Goal: Information Seeking & Learning: Understand process/instructions

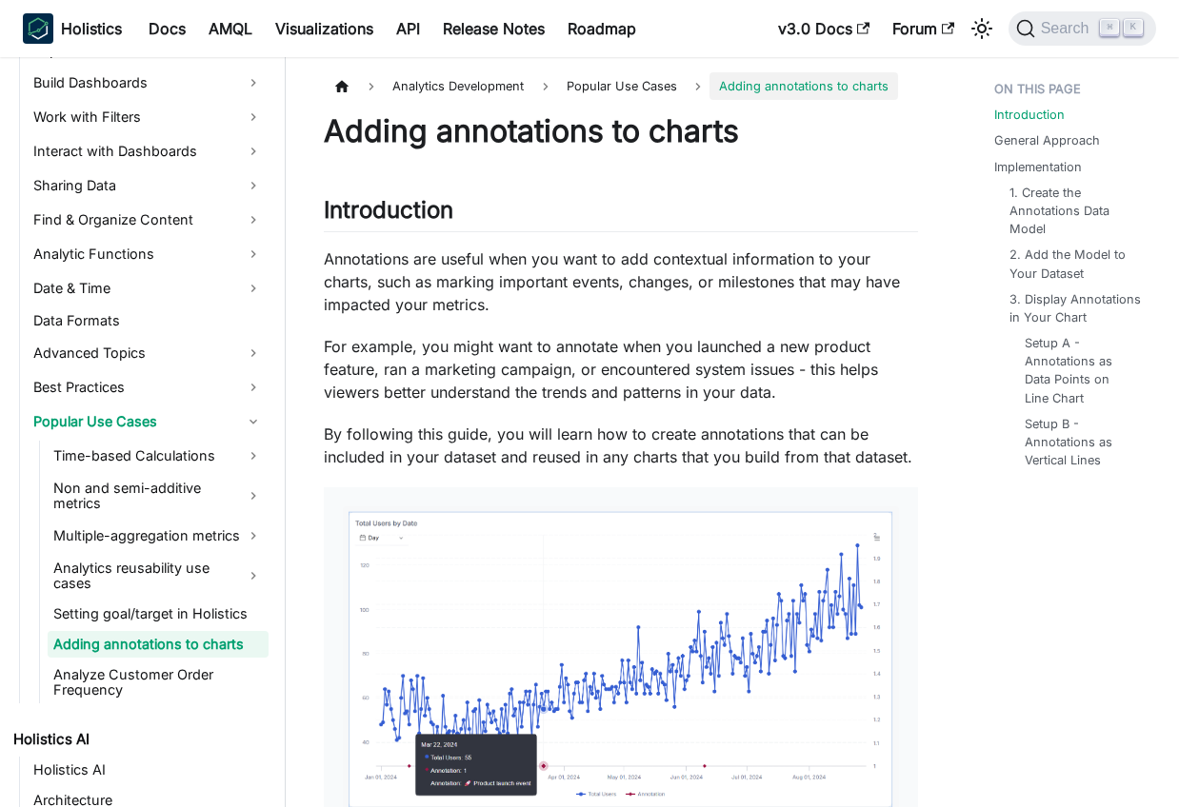
click at [511, 252] on p "Annotations are useful when you want to add contextual information to your char…" at bounding box center [621, 282] width 594 height 69
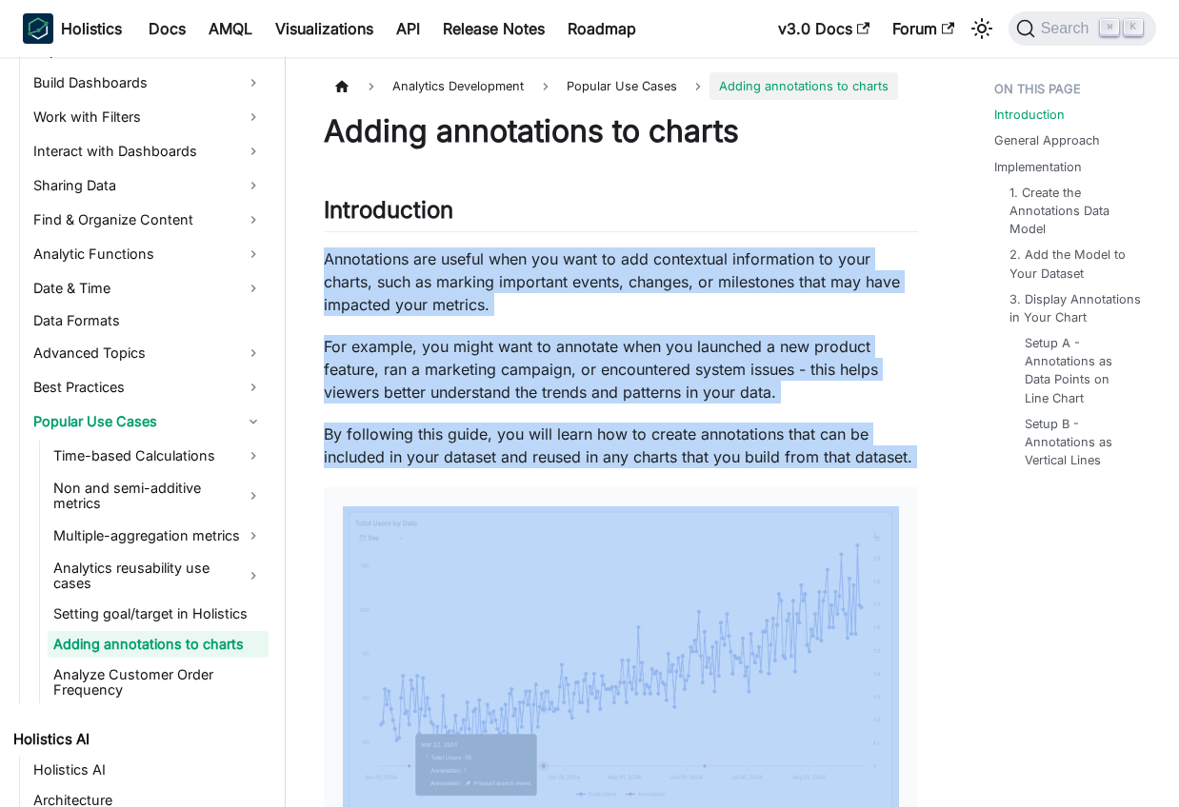
drag, startPoint x: 511, startPoint y: 252, endPoint x: 762, endPoint y: 448, distance: 318.1
click at [782, 369] on p "For example, you might want to annotate when you launched a new product feature…" at bounding box center [621, 369] width 594 height 69
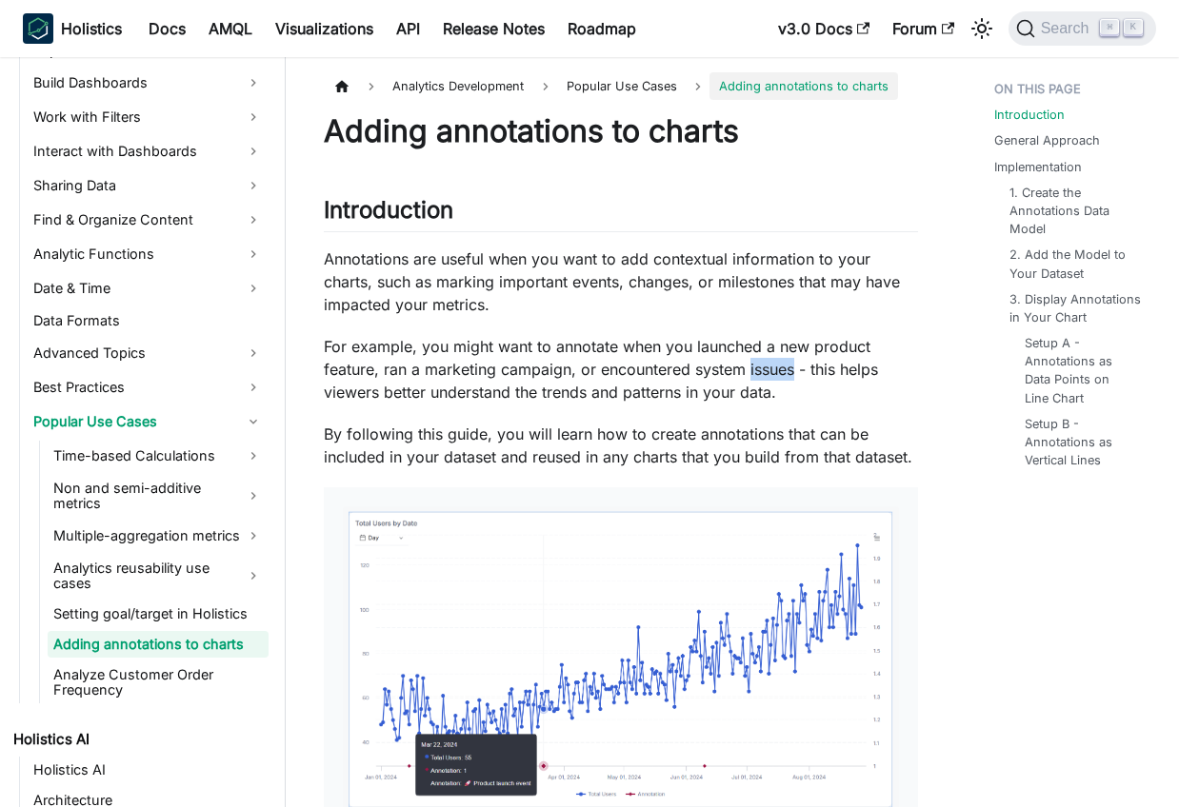
click at [782, 369] on p "For example, you might want to annotate when you launched a new product feature…" at bounding box center [621, 369] width 594 height 69
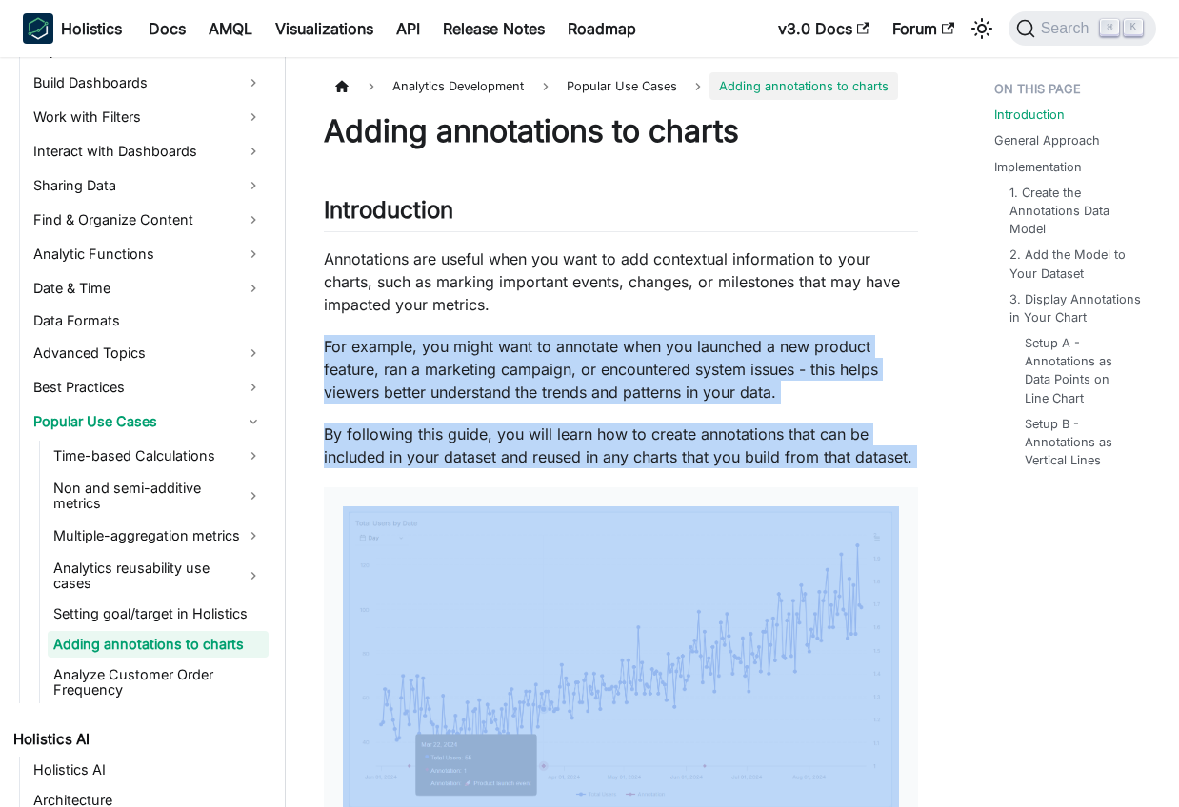
drag, startPoint x: 782, startPoint y: 369, endPoint x: 876, endPoint y: 454, distance: 126.7
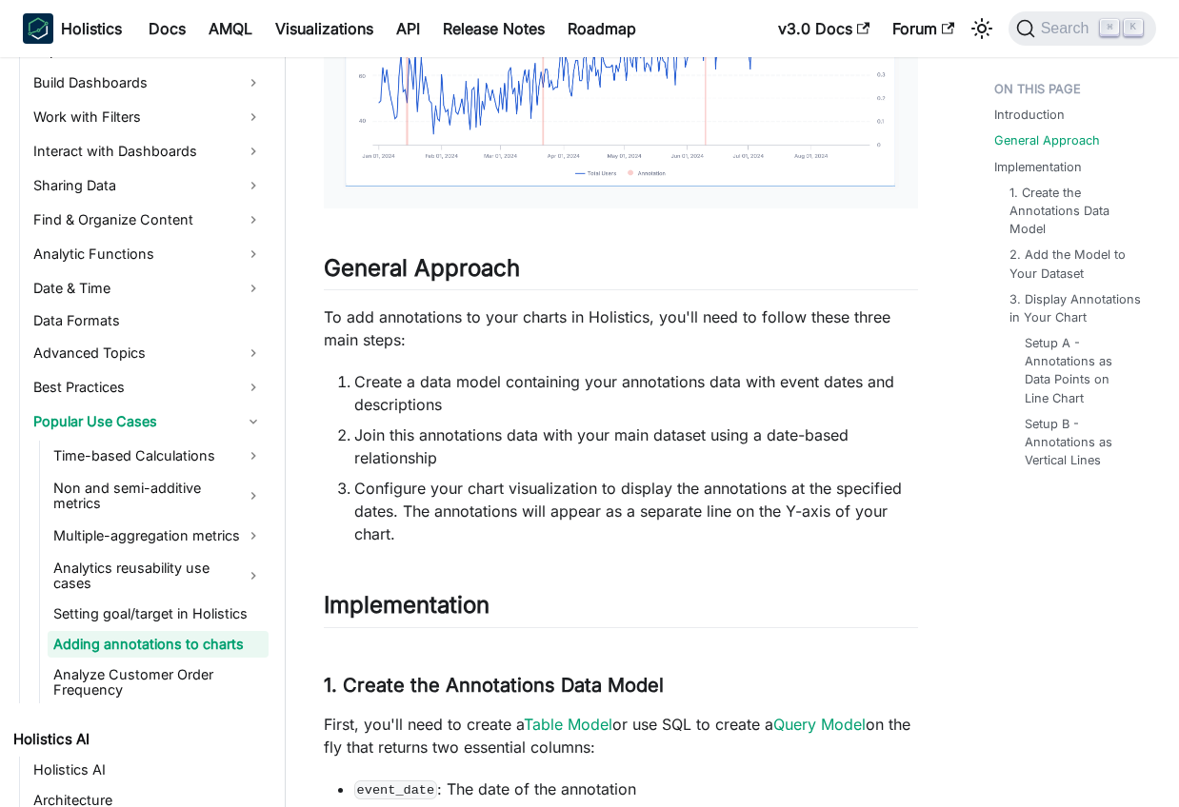
scroll to position [1085, 0]
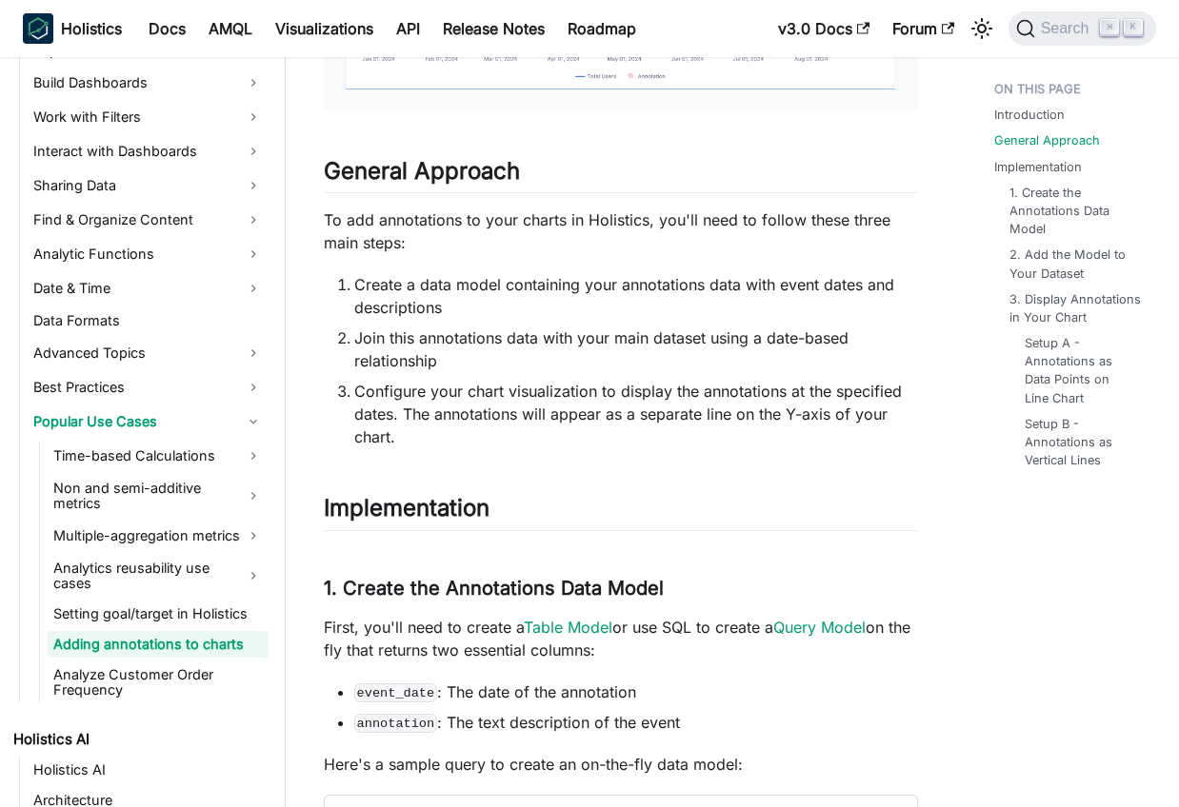
click at [354, 348] on li "Join this annotations data with your main dataset using a date-based relationsh…" at bounding box center [636, 350] width 564 height 46
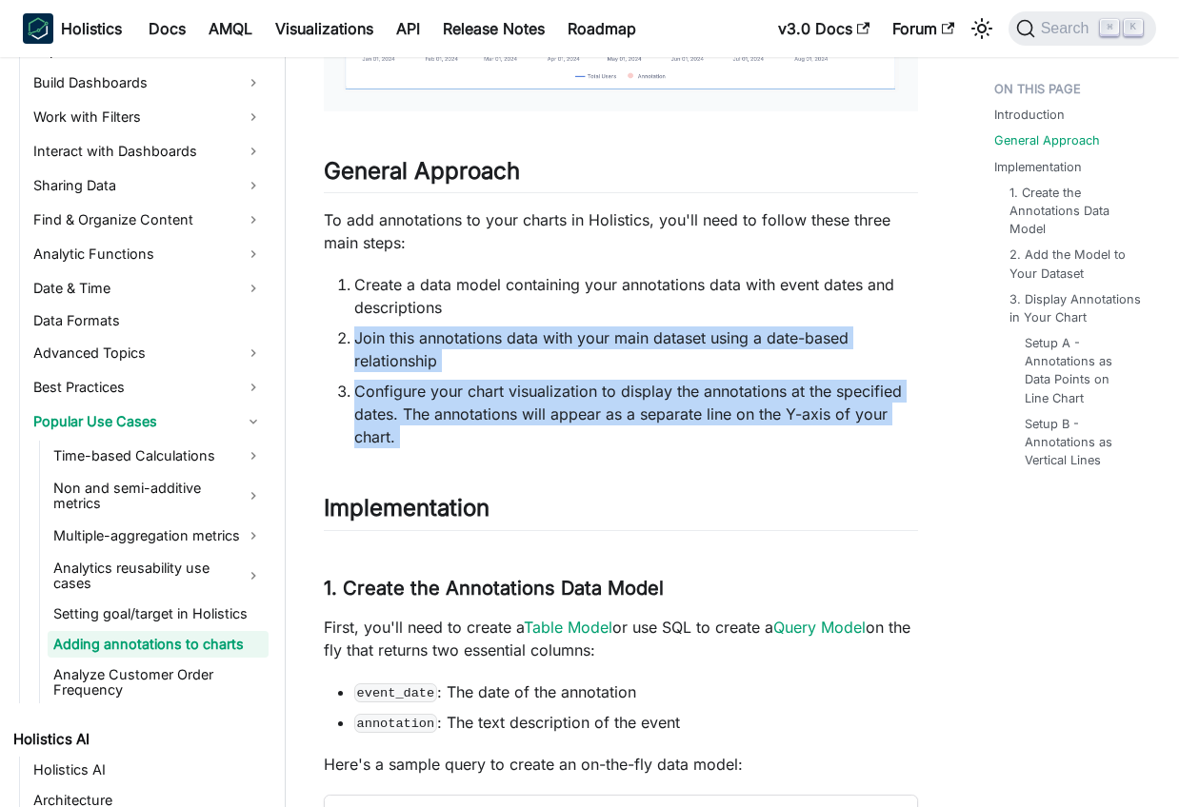
drag, startPoint x: 351, startPoint y: 348, endPoint x: 559, endPoint y: 439, distance: 226.8
click at [559, 439] on ol "Create a data model containing your annotations data with event dates and descr…" at bounding box center [621, 360] width 594 height 175
click at [559, 439] on li "Configure your chart visualization to display the annotations at the specified …" at bounding box center [636, 414] width 564 height 69
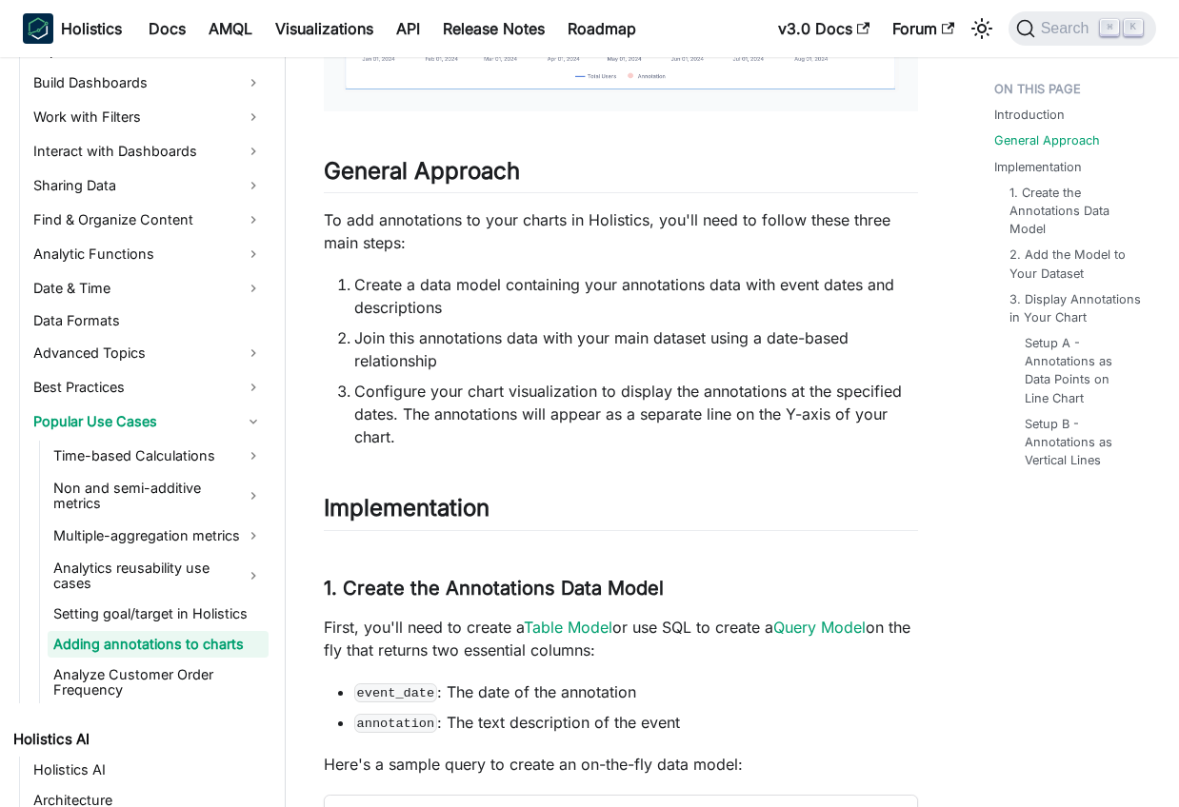
click at [559, 439] on li "Configure your chart visualization to display the annotations at the specified …" at bounding box center [636, 414] width 564 height 69
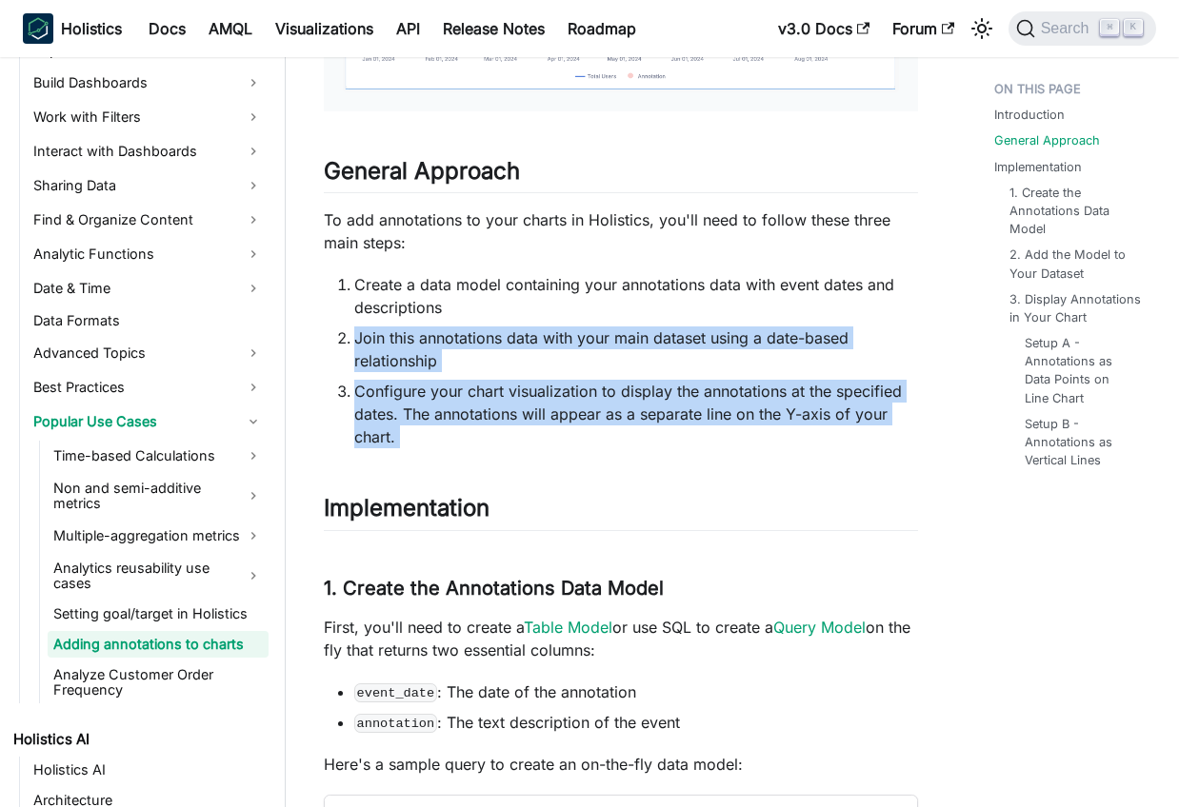
drag, startPoint x: 559, startPoint y: 439, endPoint x: 613, endPoint y: 323, distance: 128.2
click at [613, 323] on ol "Create a data model containing your annotations data with event dates and descr…" at bounding box center [621, 360] width 594 height 175
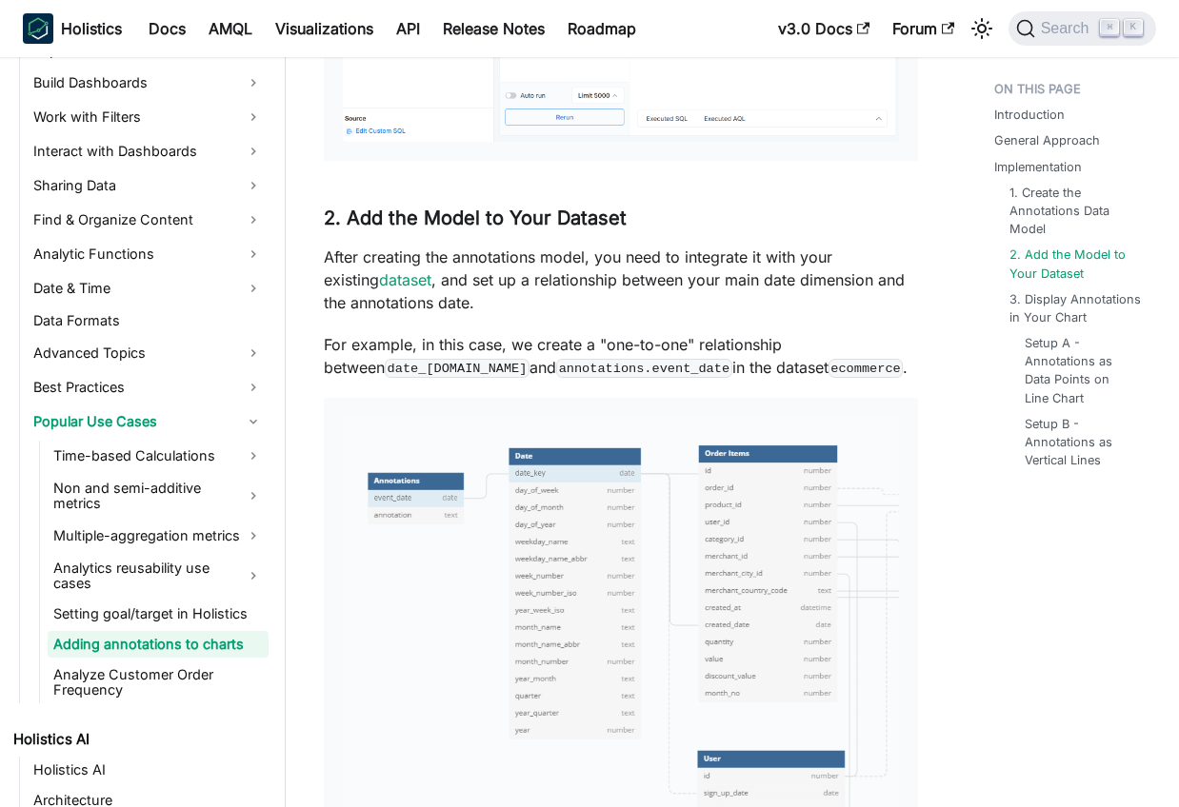
scroll to position [3052, 0]
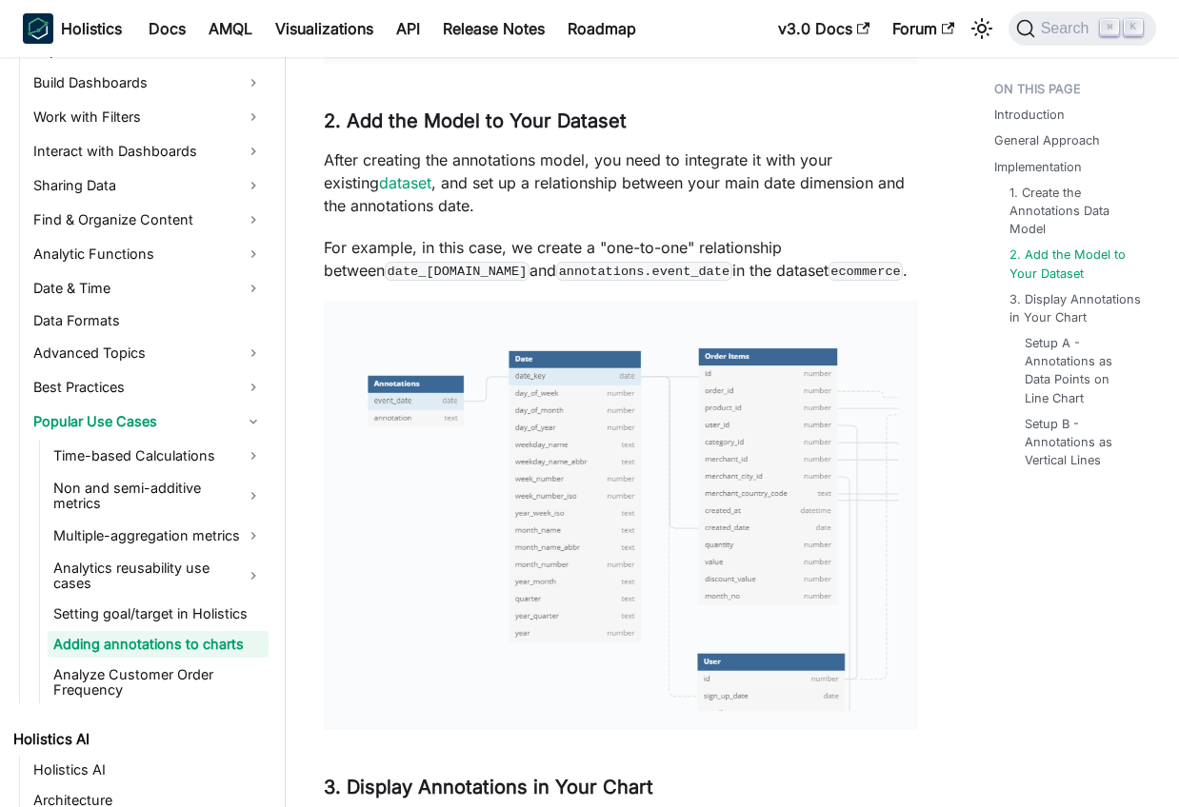
click at [389, 196] on p "After creating the annotations model, you need to integrate it with your existi…" at bounding box center [621, 183] width 594 height 69
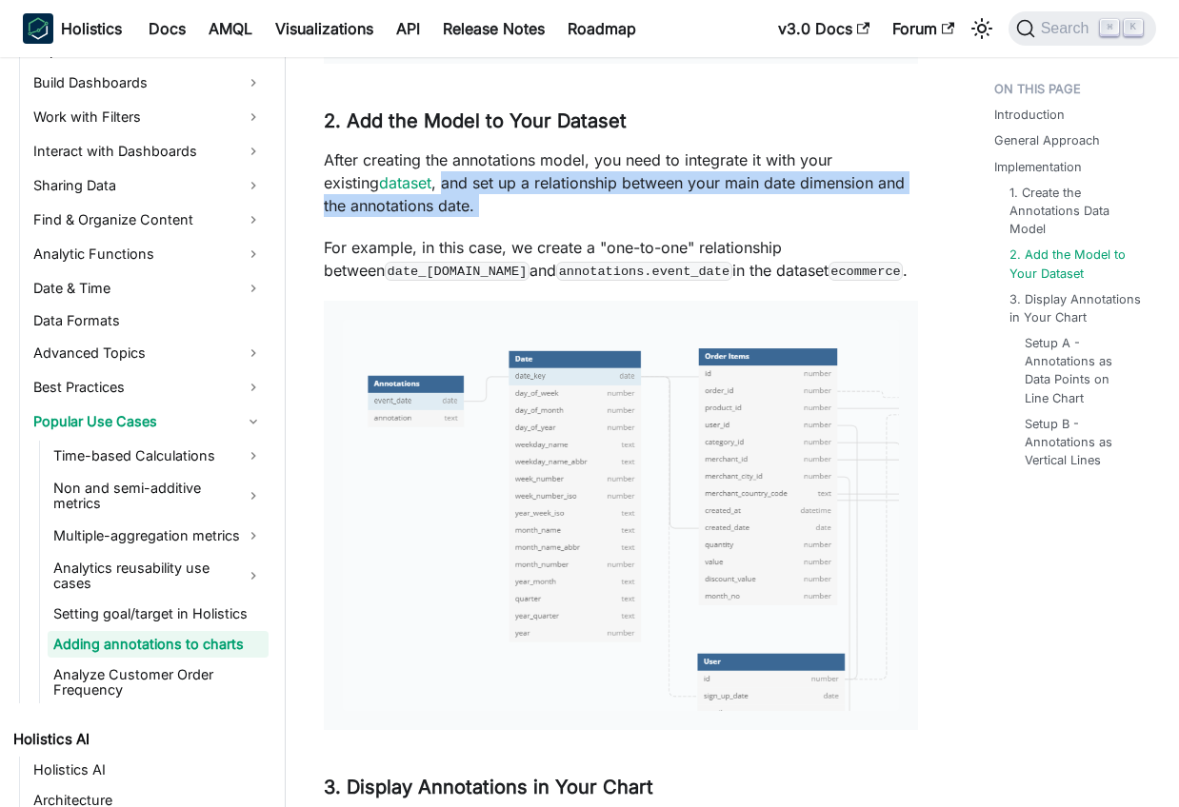
drag, startPoint x: 389, startPoint y: 196, endPoint x: 488, endPoint y: 212, distance: 100.3
click at [488, 212] on p "After creating the annotations model, you need to integrate it with your existi…" at bounding box center [621, 183] width 594 height 69
click at [493, 217] on p "After creating the annotations model, you need to integrate it with your existi…" at bounding box center [621, 183] width 594 height 69
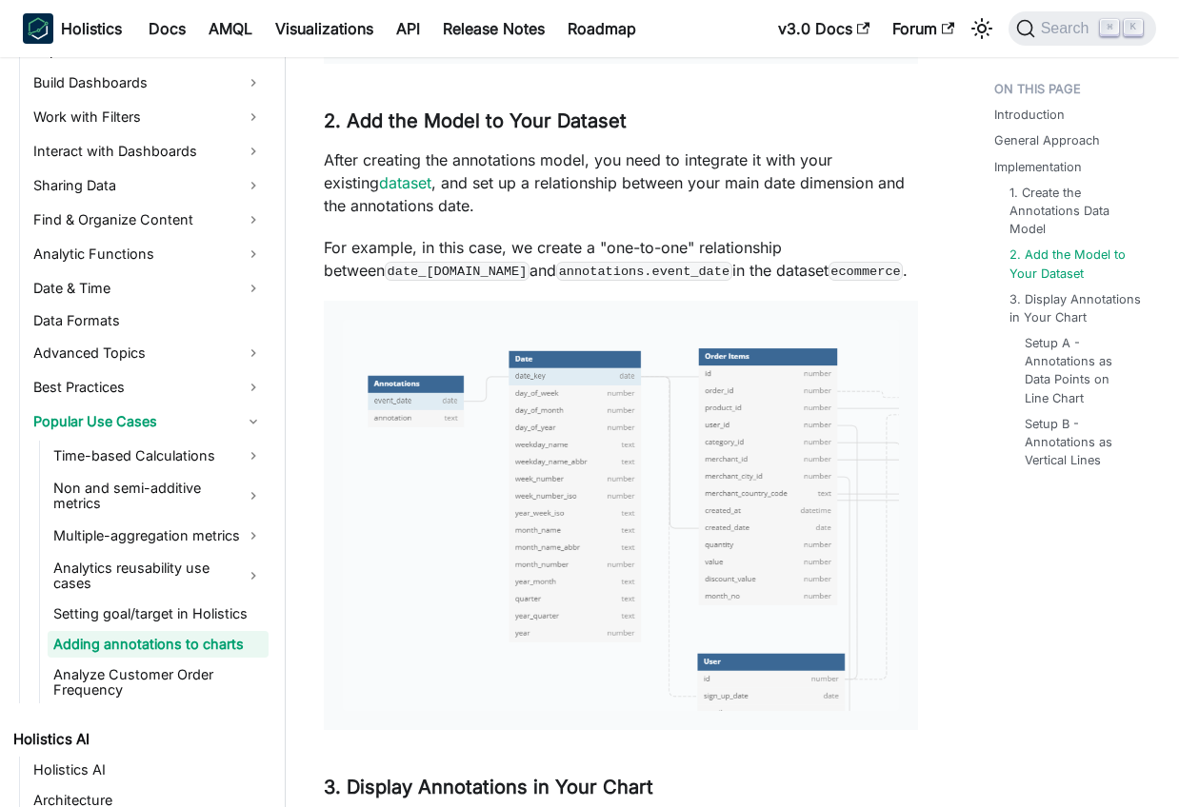
click at [406, 257] on p "For example, in this case, we create a "one-to-one" relationship between date_[…" at bounding box center [621, 259] width 594 height 46
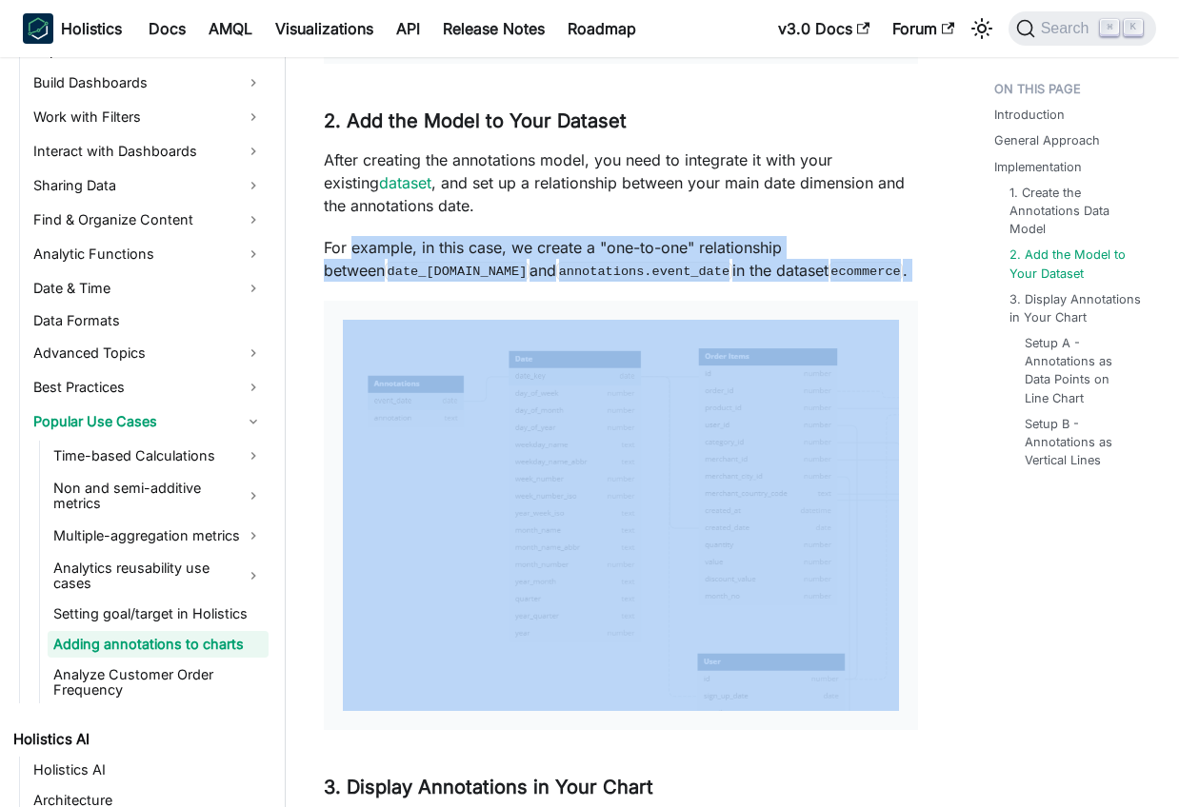
drag, startPoint x: 406, startPoint y: 257, endPoint x: 840, endPoint y: 281, distance: 434.8
click at [840, 281] on p "For example, in this case, we create a "one-to-one" relationship between date_[…" at bounding box center [621, 259] width 594 height 46
click at [905, 279] on p "For example, in this case, we create a "one-to-one" relationship between date_[…" at bounding box center [621, 259] width 594 height 46
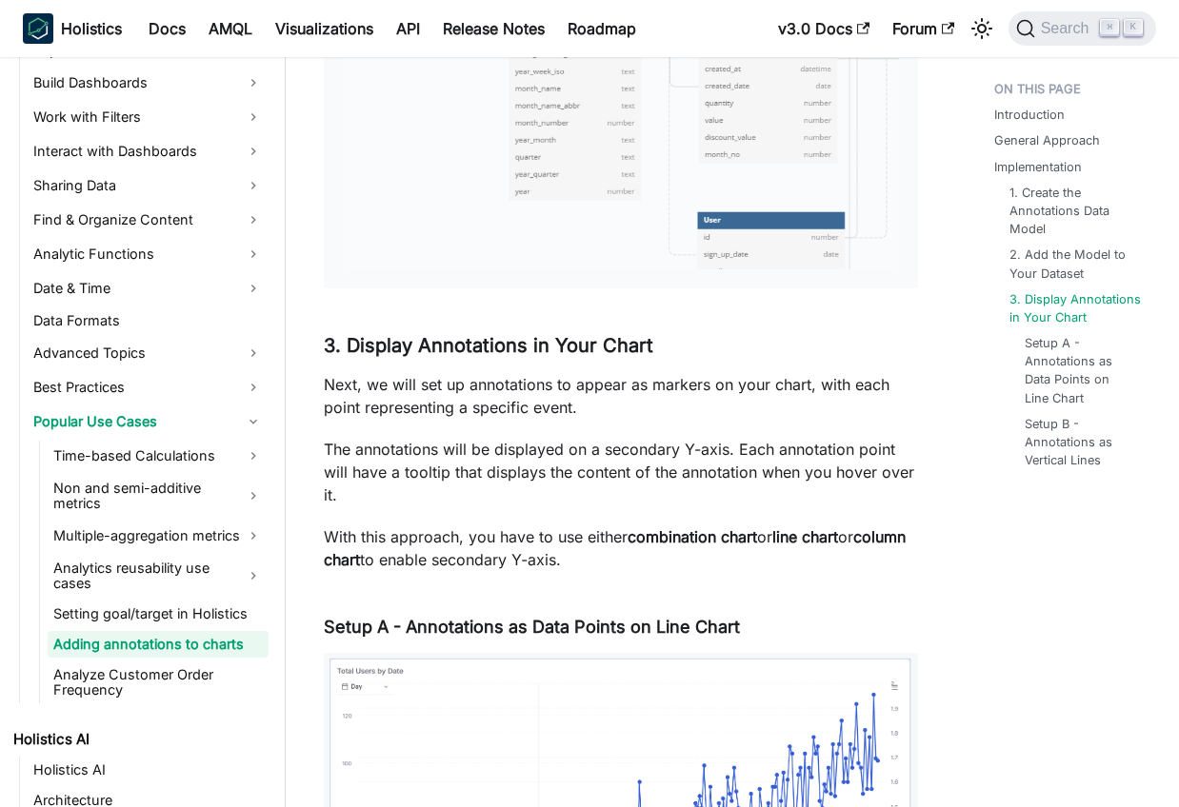
scroll to position [3597, 0]
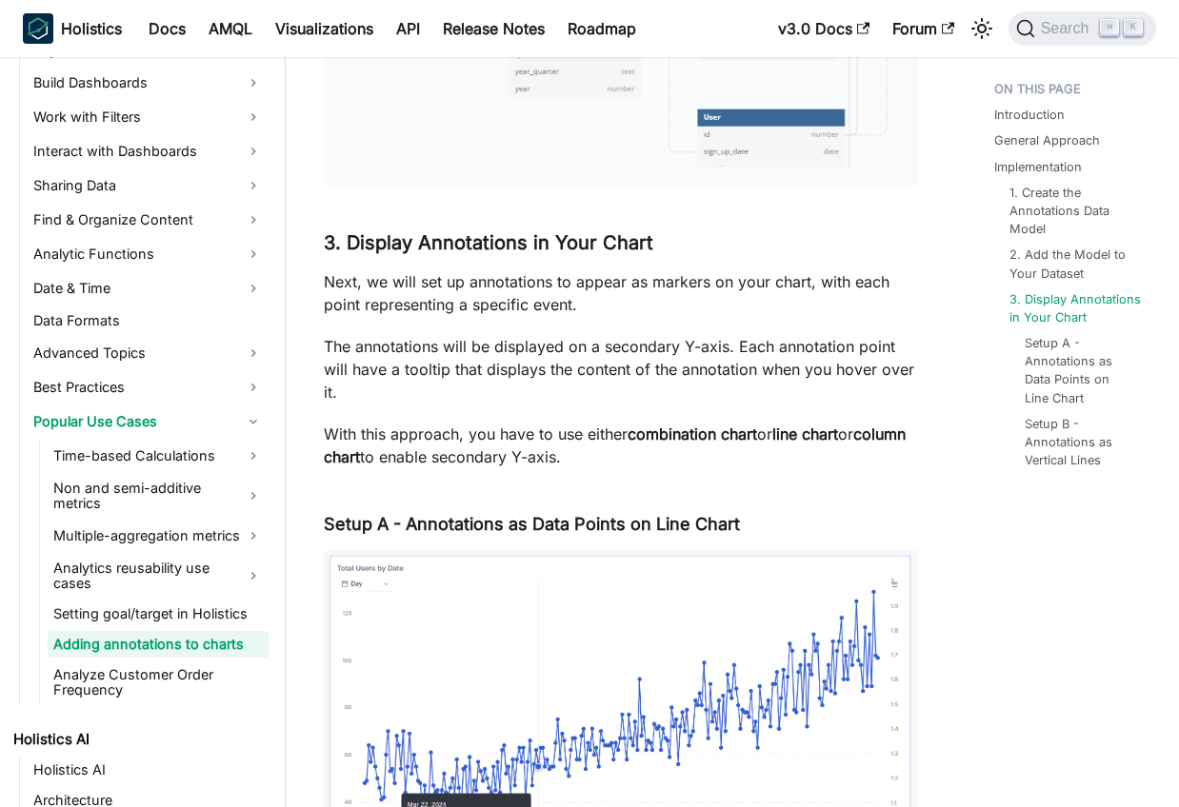
click at [327, 287] on p "Next, we will set up annotations to appear as markers on your chart, with each …" at bounding box center [621, 293] width 594 height 46
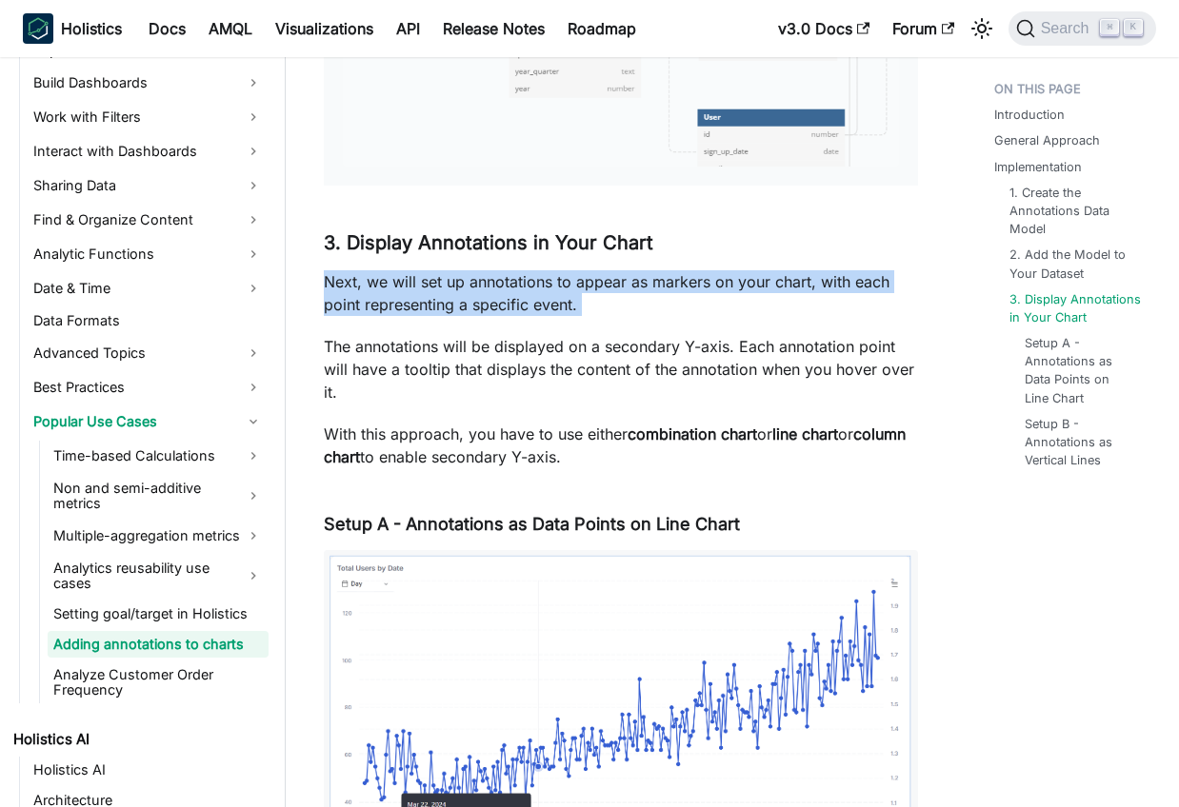
drag, startPoint x: 327, startPoint y: 287, endPoint x: 646, endPoint y: 310, distance: 320.8
click at [646, 310] on p "Next, we will set up annotations to appear as markers on your chart, with each …" at bounding box center [621, 293] width 594 height 46
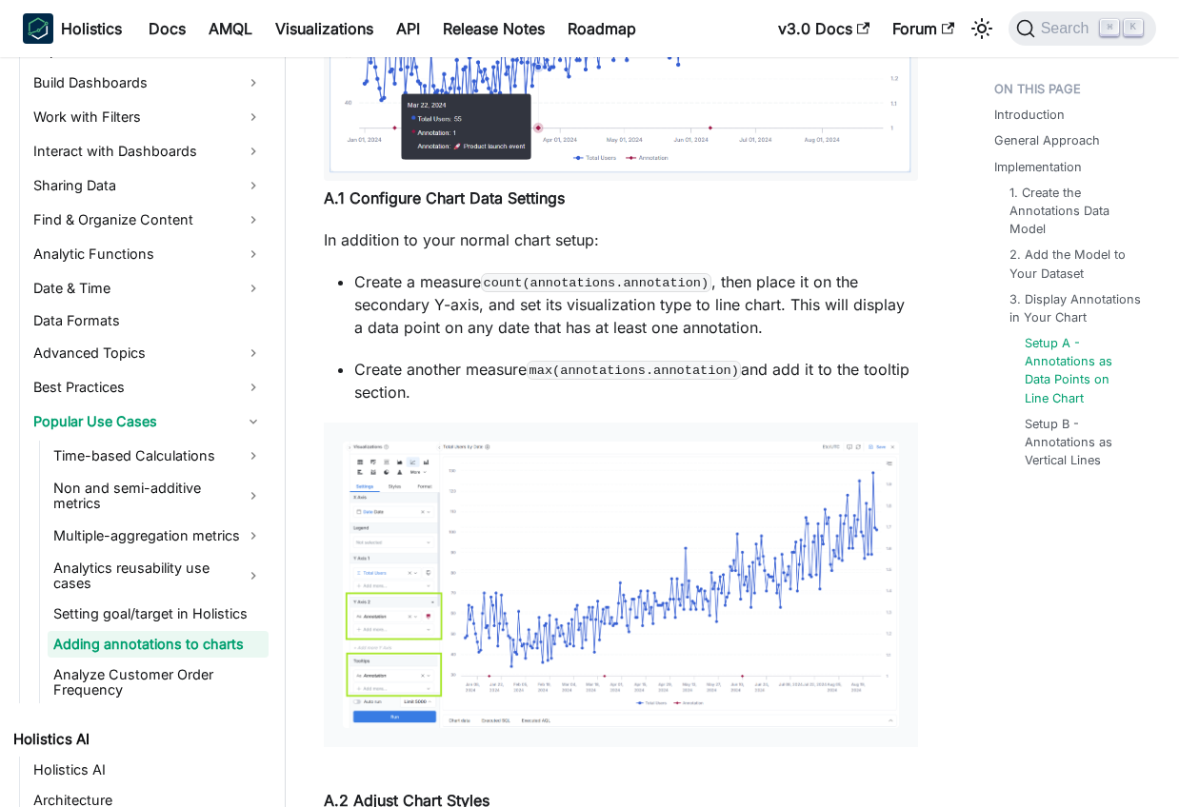
scroll to position [4395, 0]
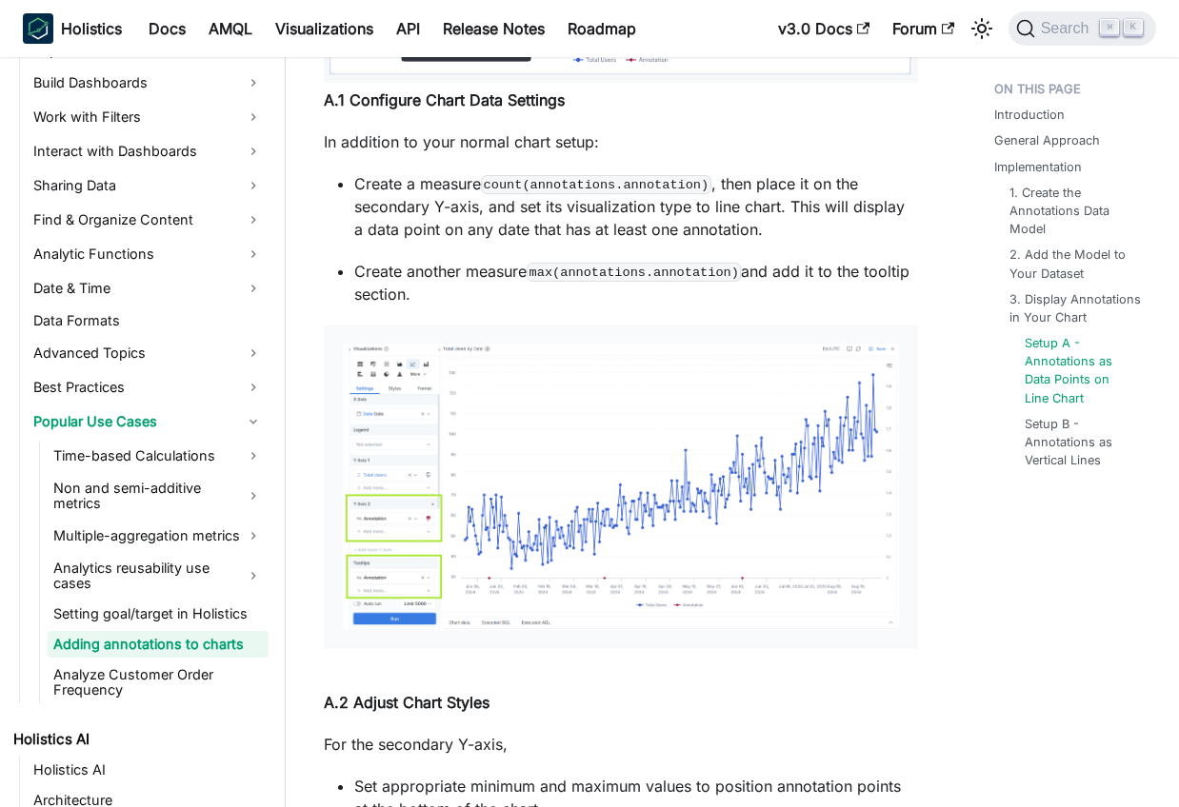
click at [507, 444] on img at bounding box center [621, 487] width 556 height 287
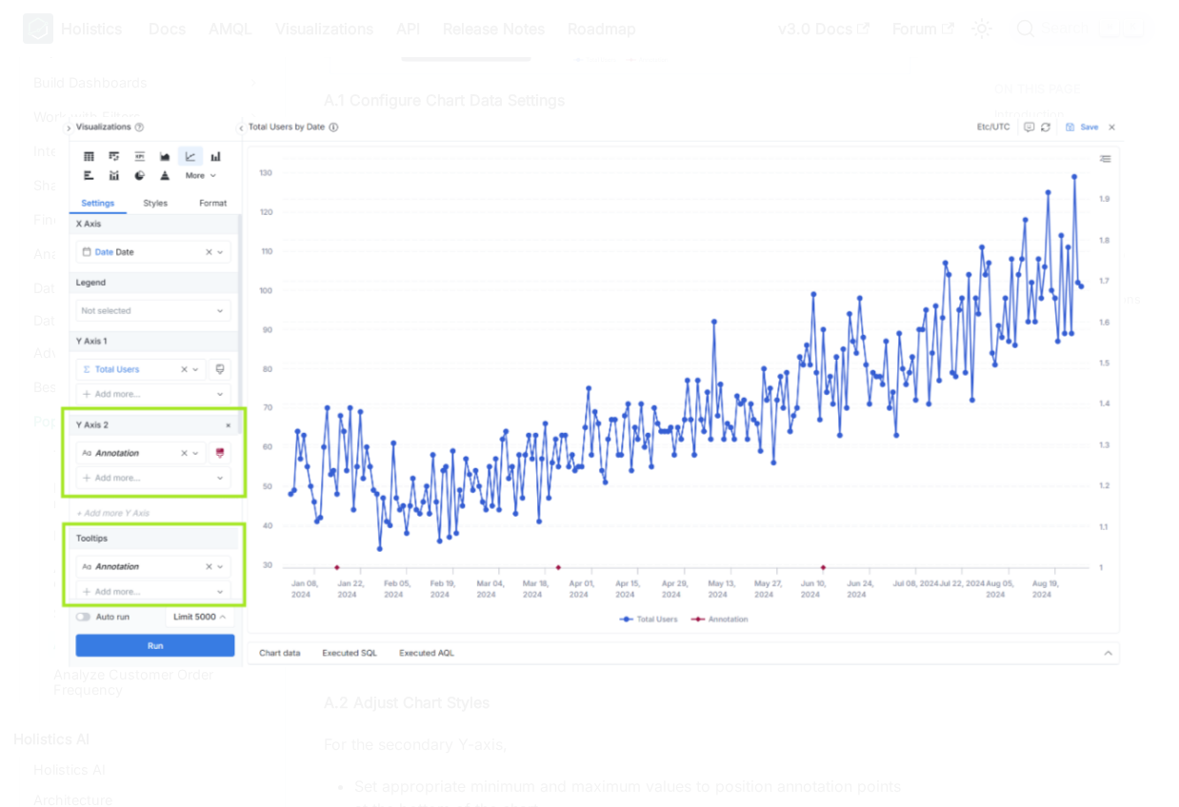
click at [556, 758] on div at bounding box center [589, 403] width 1179 height 807
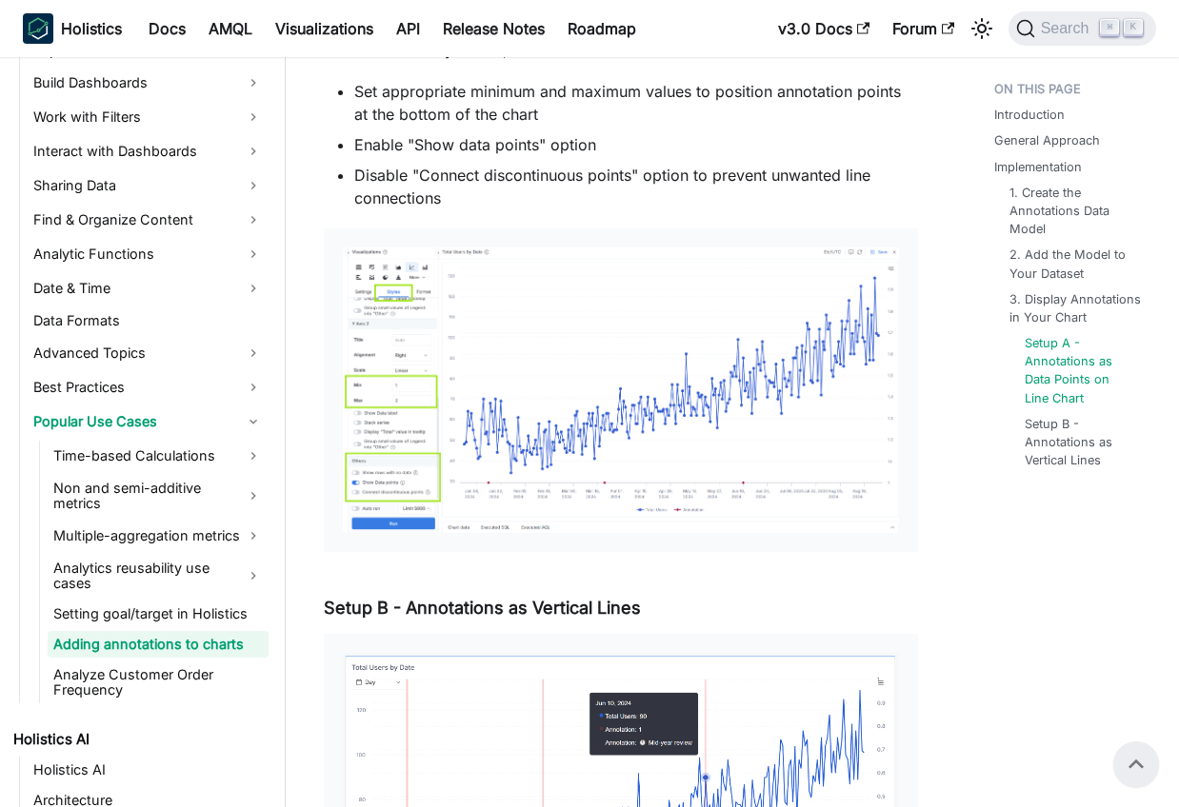
scroll to position [5078, 0]
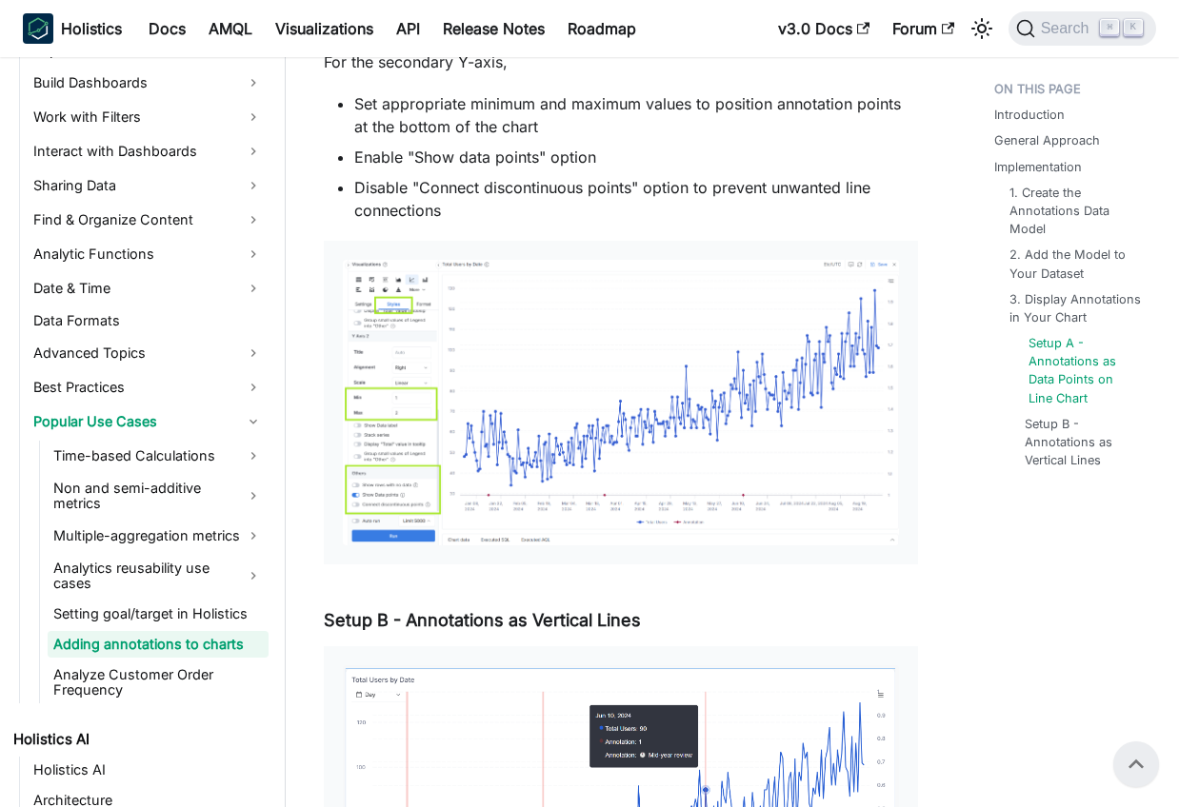
click at [1062, 376] on link "Setup A - Annotations as Data Points on Line Chart" at bounding box center [1082, 370] width 109 height 73
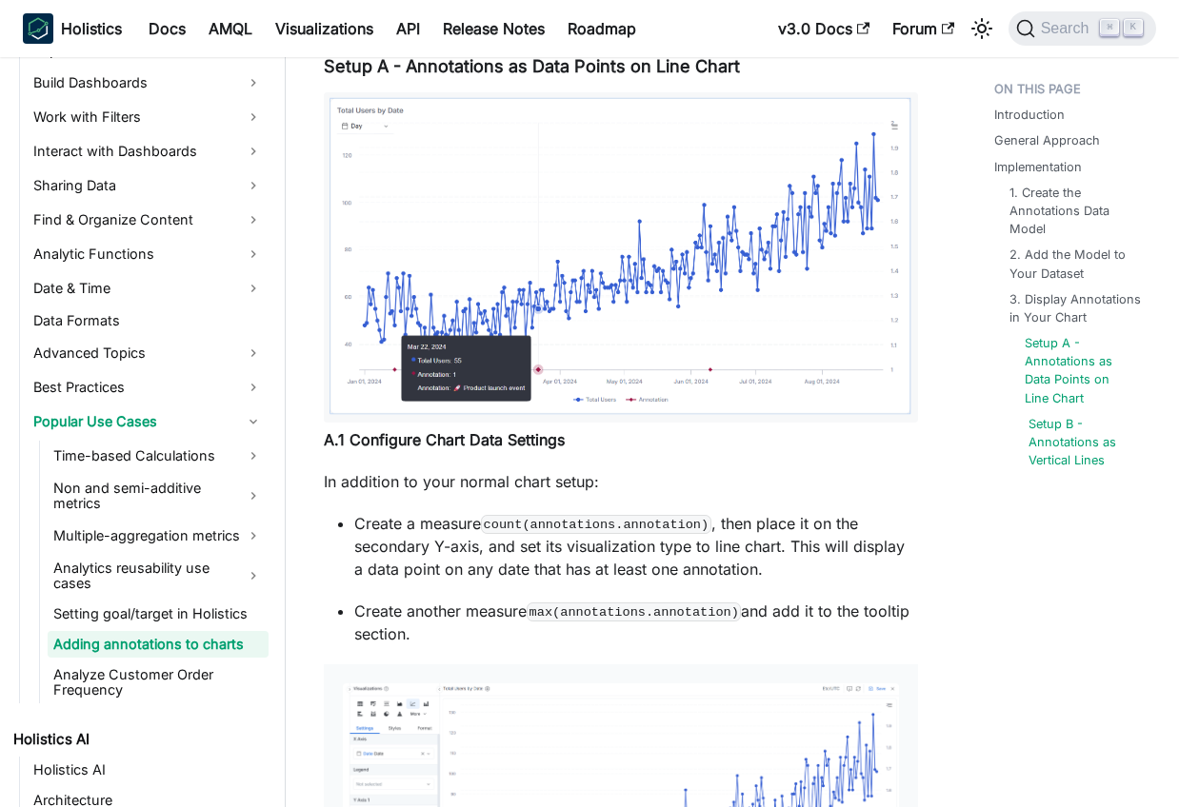
click at [1072, 435] on link "Setup B - Annotations as Vertical Lines" at bounding box center [1082, 442] width 109 height 55
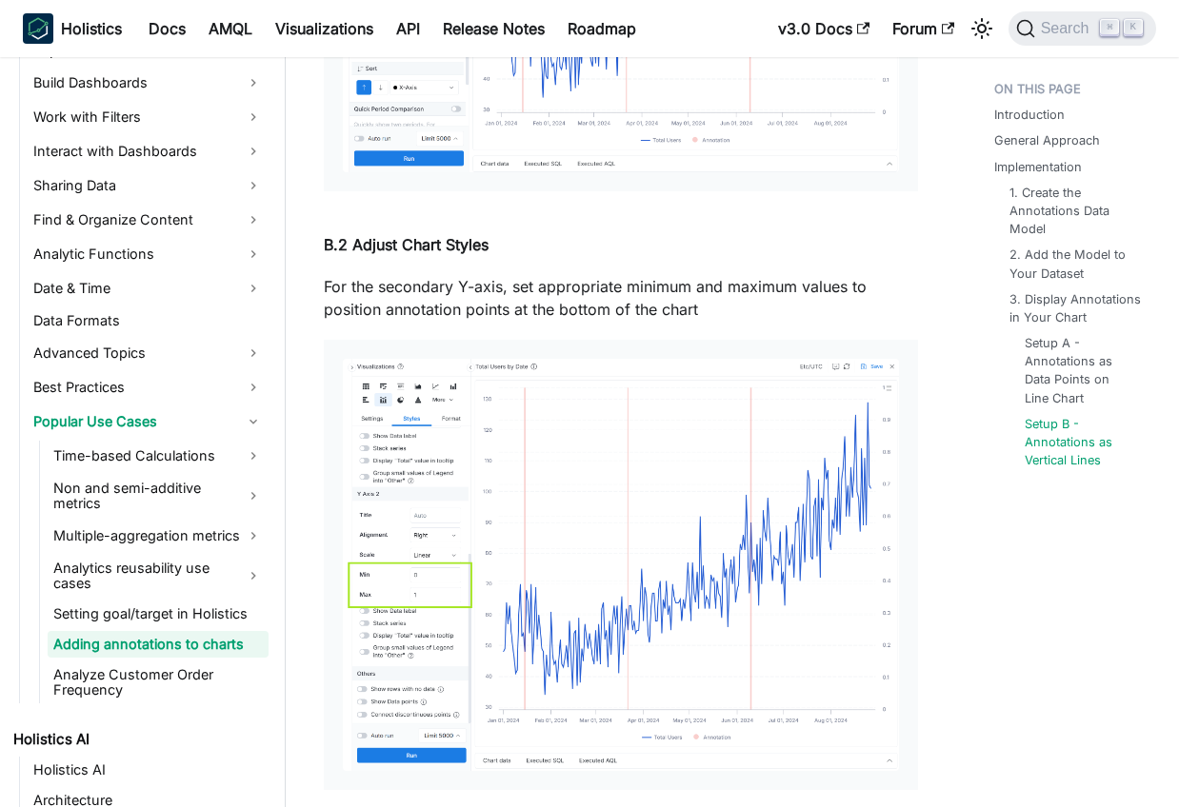
scroll to position [6671, 0]
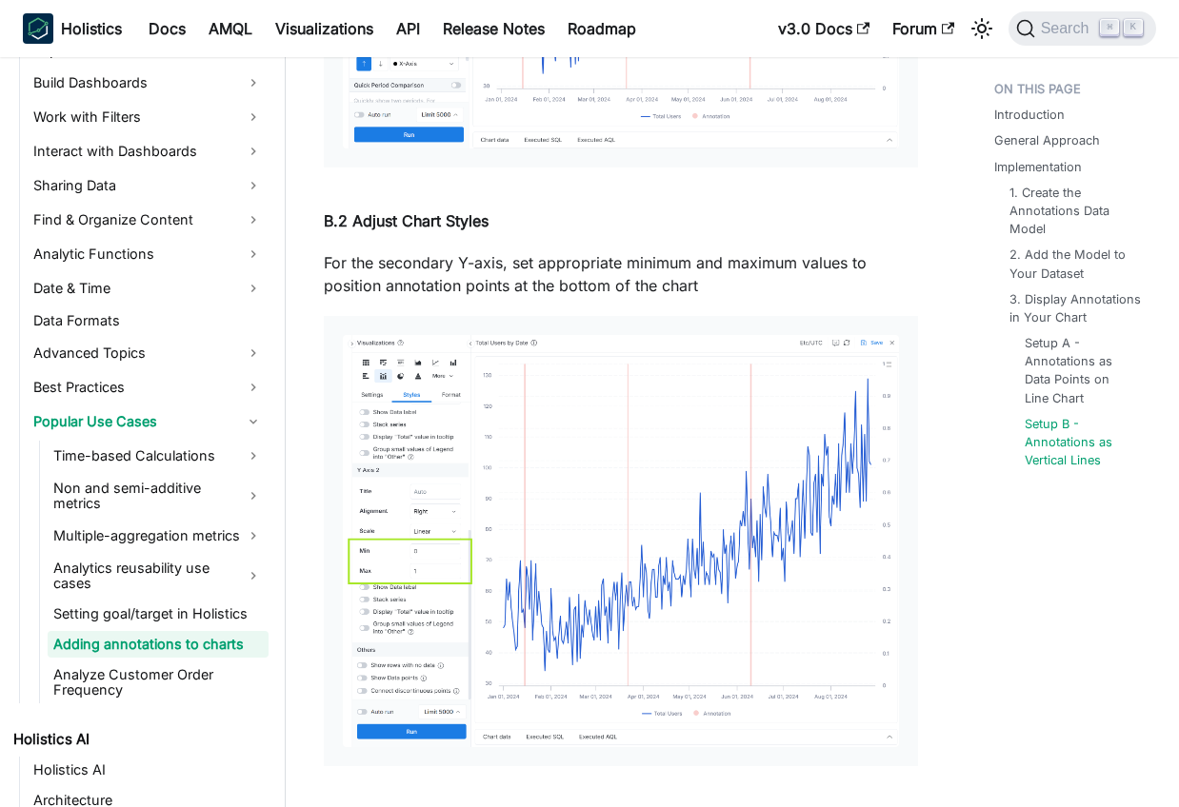
click at [422, 275] on p "For the secondary Y-axis, set appropriate minimum and maximum values to positio…" at bounding box center [621, 274] width 594 height 46
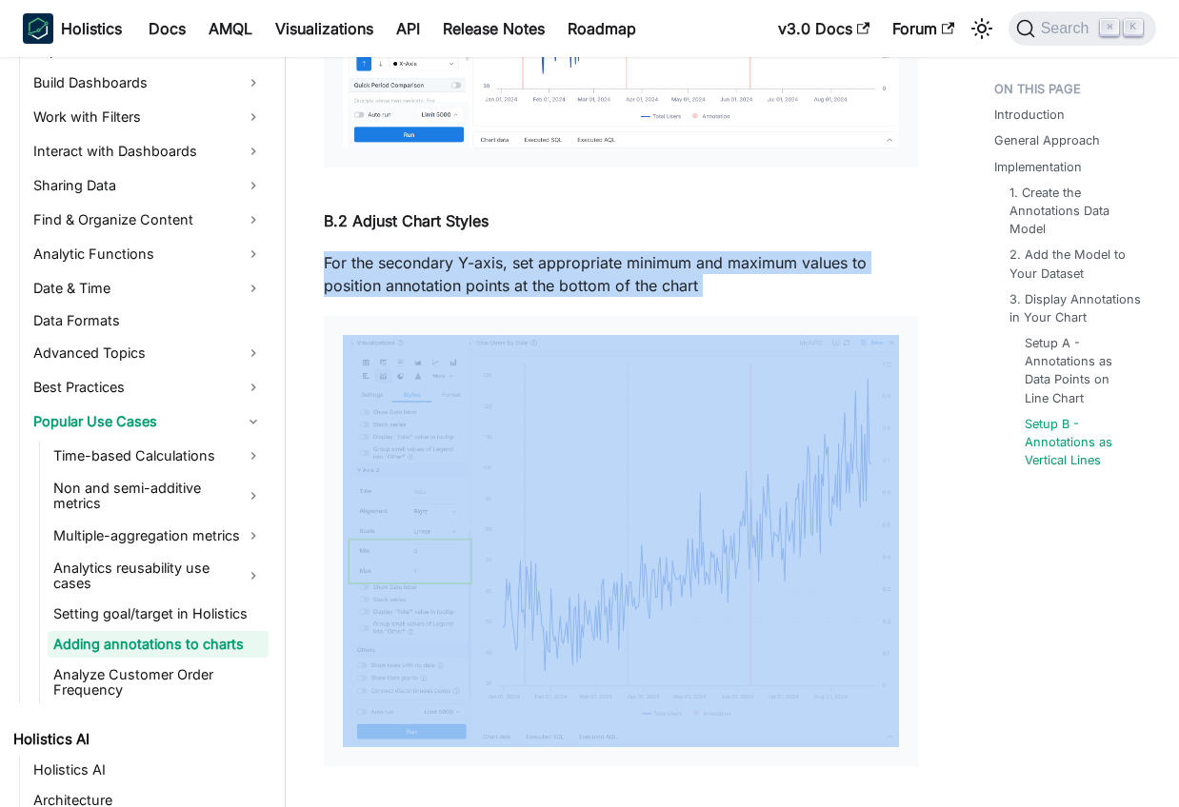
click at [422, 275] on p "For the secondary Y-axis, set appropriate minimum and maximum values to positio…" at bounding box center [621, 274] width 594 height 46
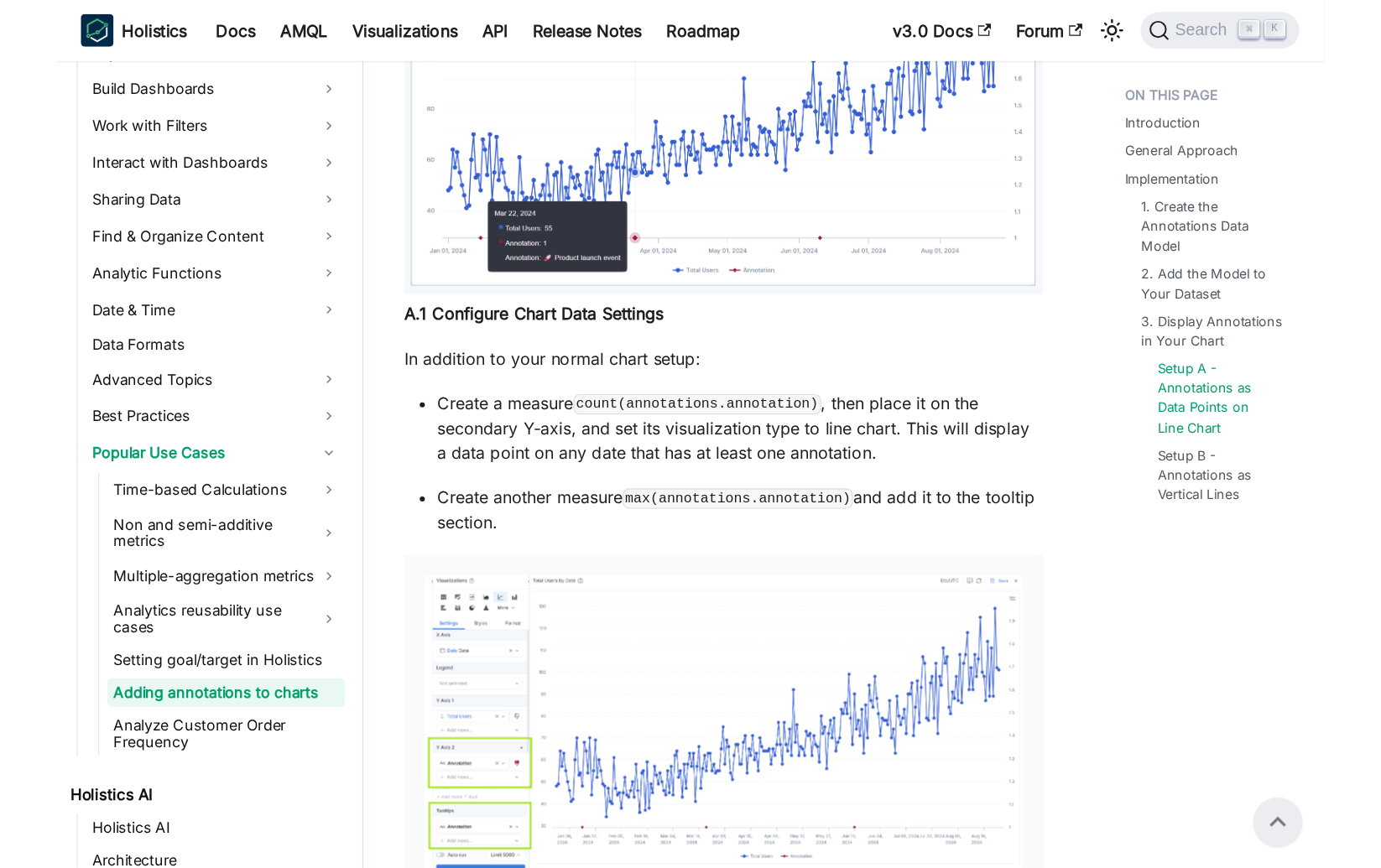
scroll to position [3510, 0]
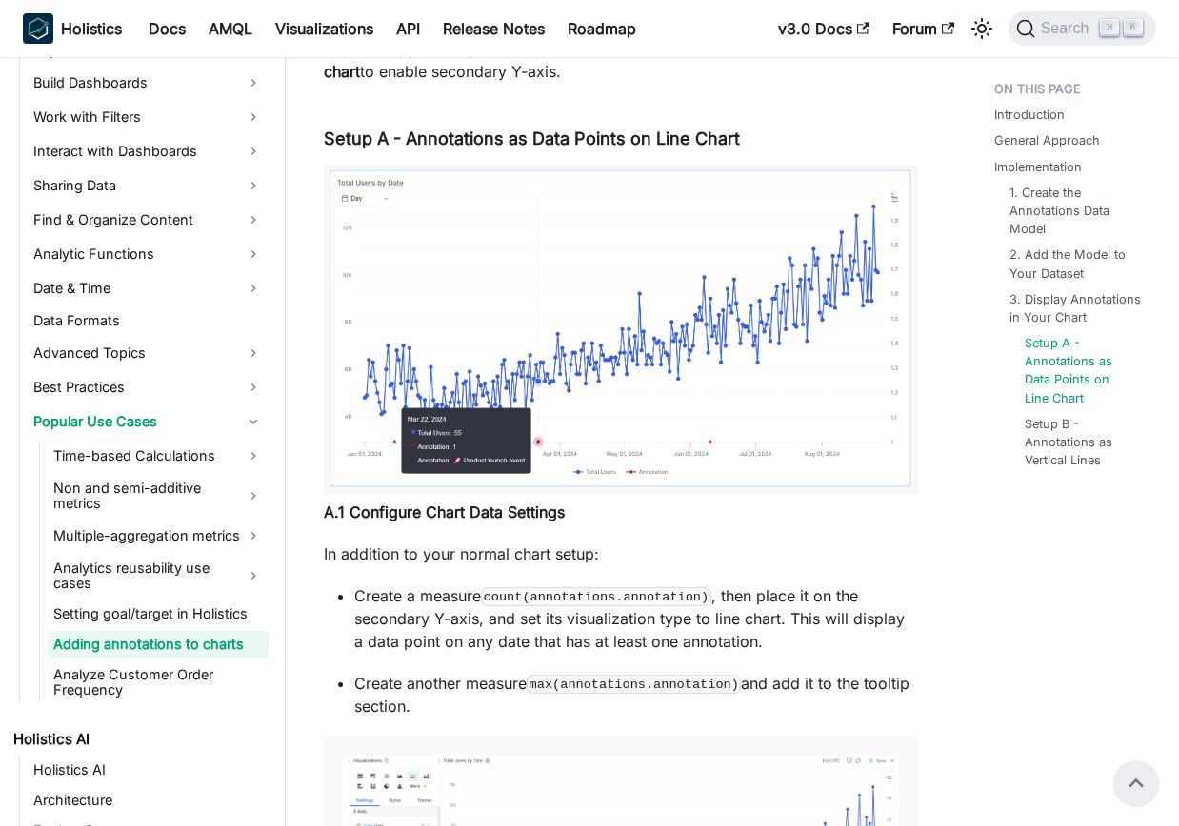
click at [765, 5] on nav "Holistics Docs AMQL Visualizations API Release Notes Roadmap v3.0 Docs Forum Se…" at bounding box center [589, 28] width 1179 height 57
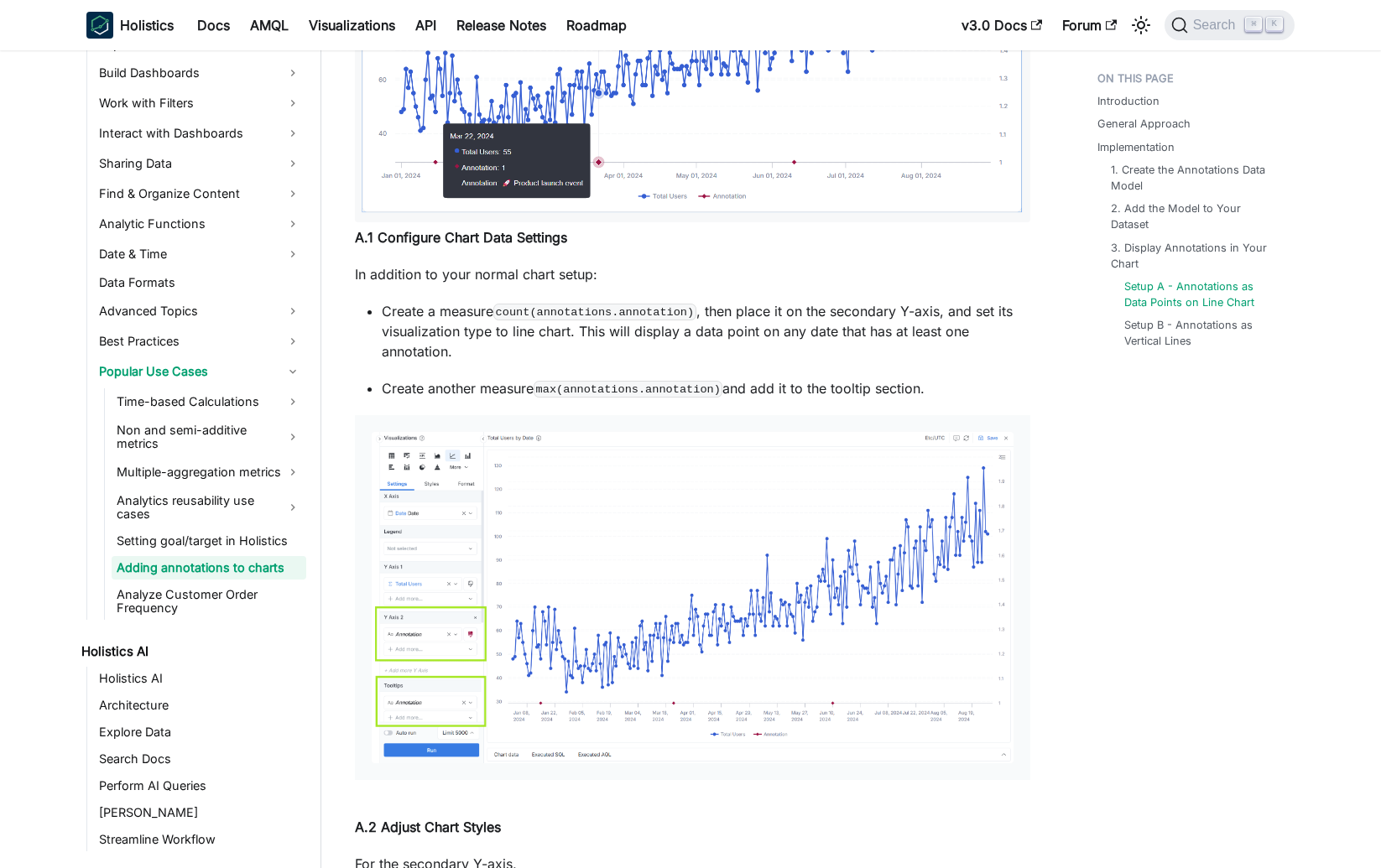
scroll to position [4131, 0]
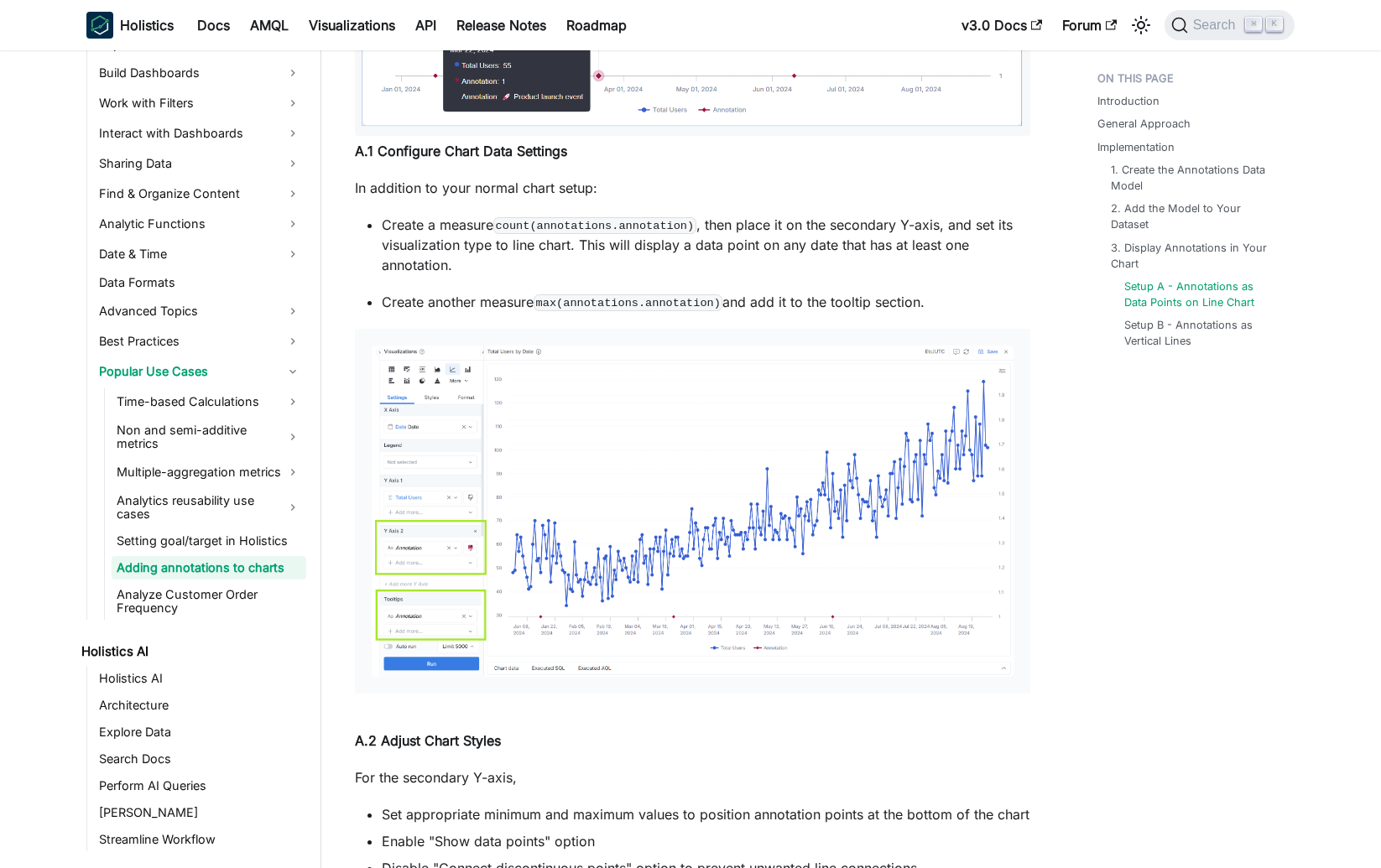
click at [439, 619] on img at bounding box center [693, 510] width 642 height 330
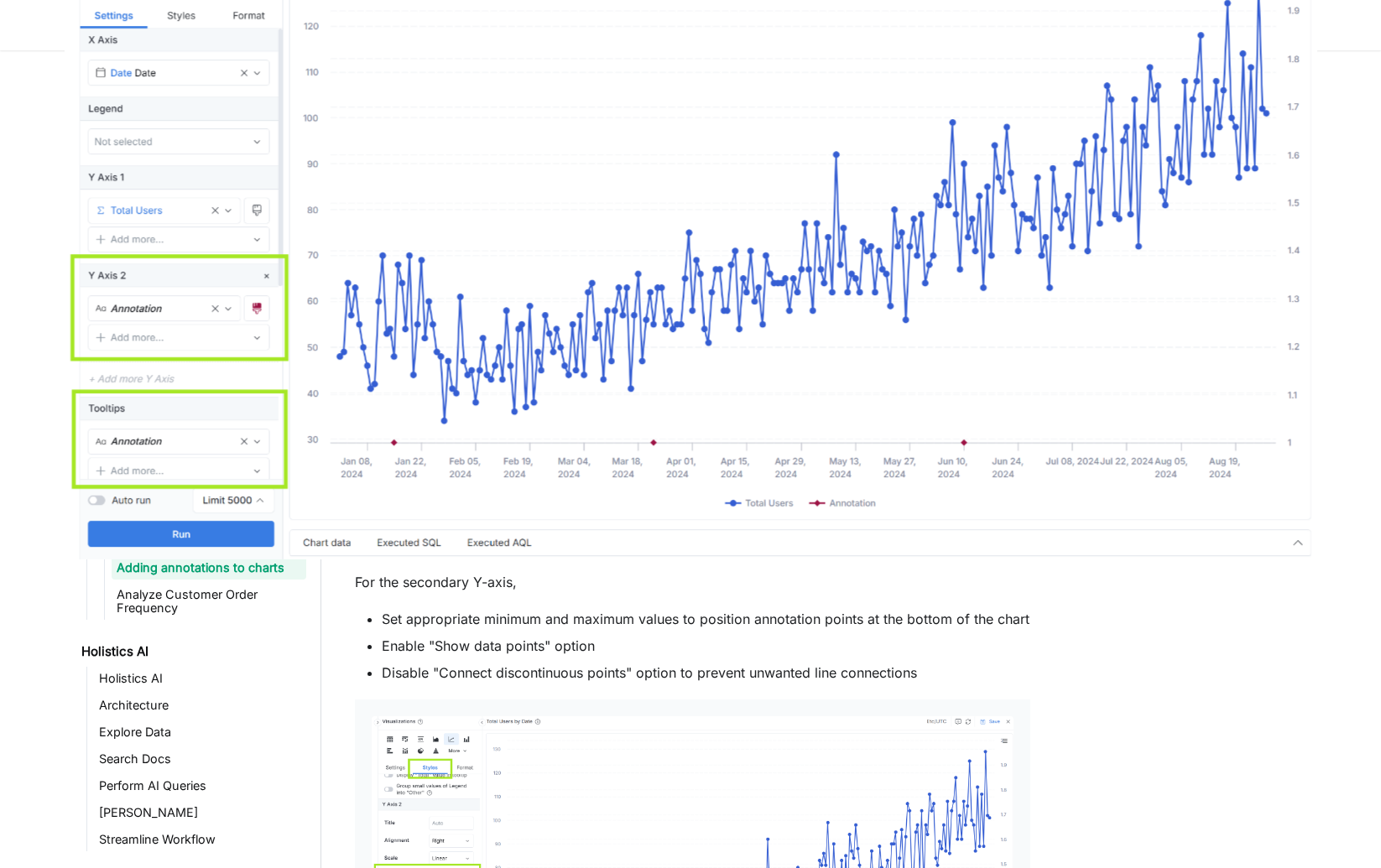
scroll to position [4349, 0]
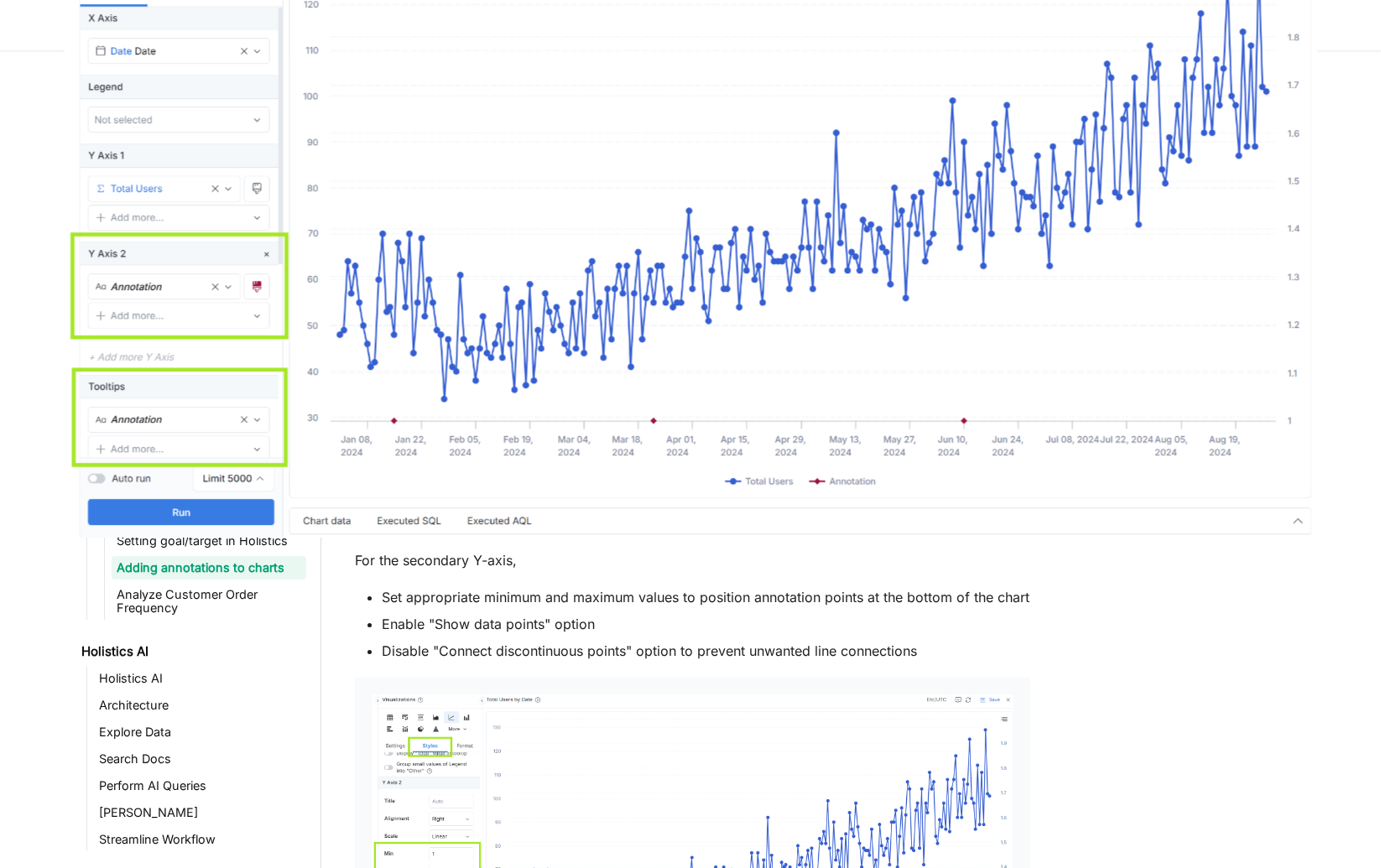
click at [692, 603] on li "Set appropriate minimum and maximum values to position annotation points at the…" at bounding box center [706, 597] width 649 height 20
click at [570, 614] on li "Enable "Show data points" option" at bounding box center [706, 624] width 649 height 20
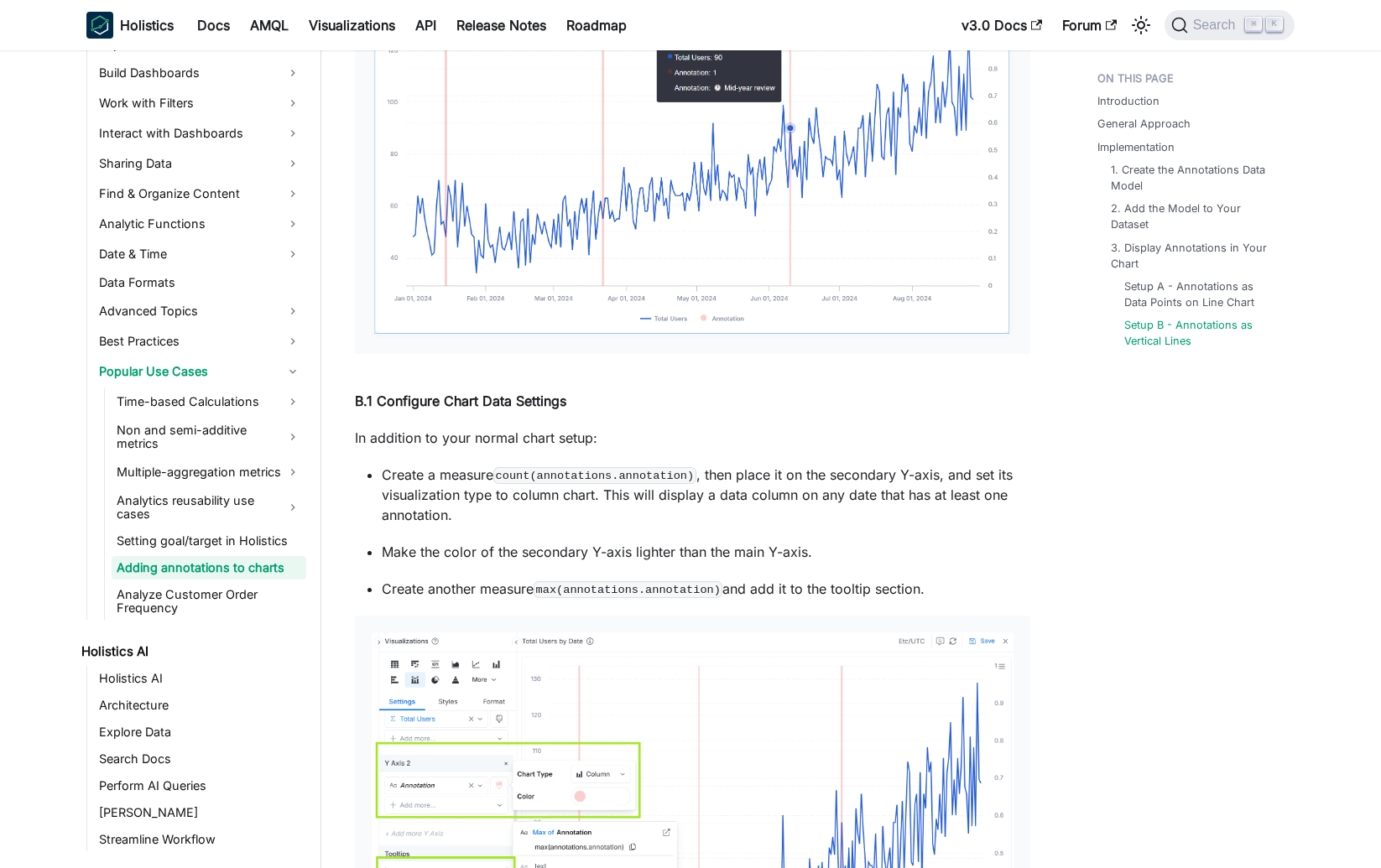
scroll to position [5581, 0]
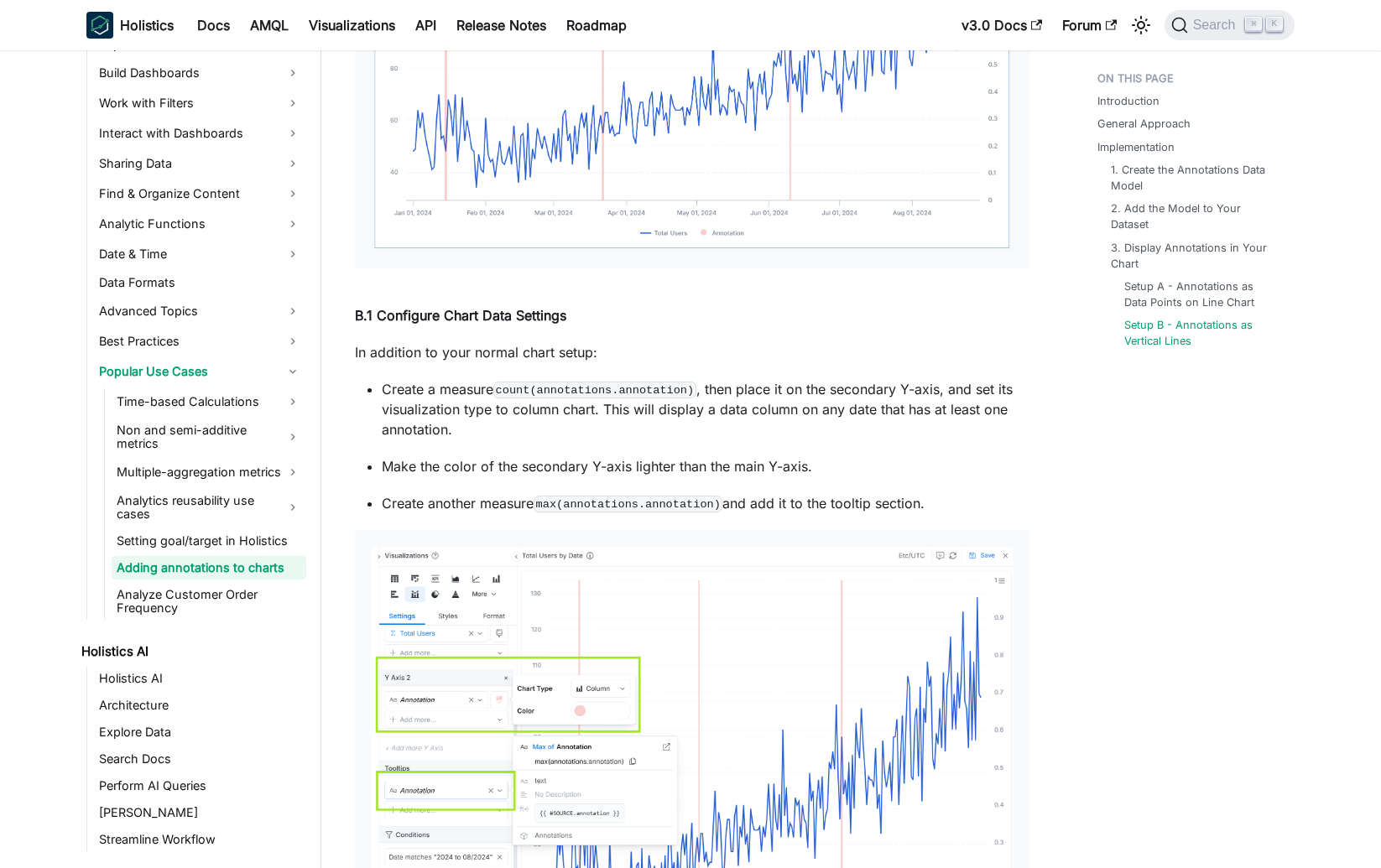
click at [503, 710] on img at bounding box center [693, 786] width 642 height 478
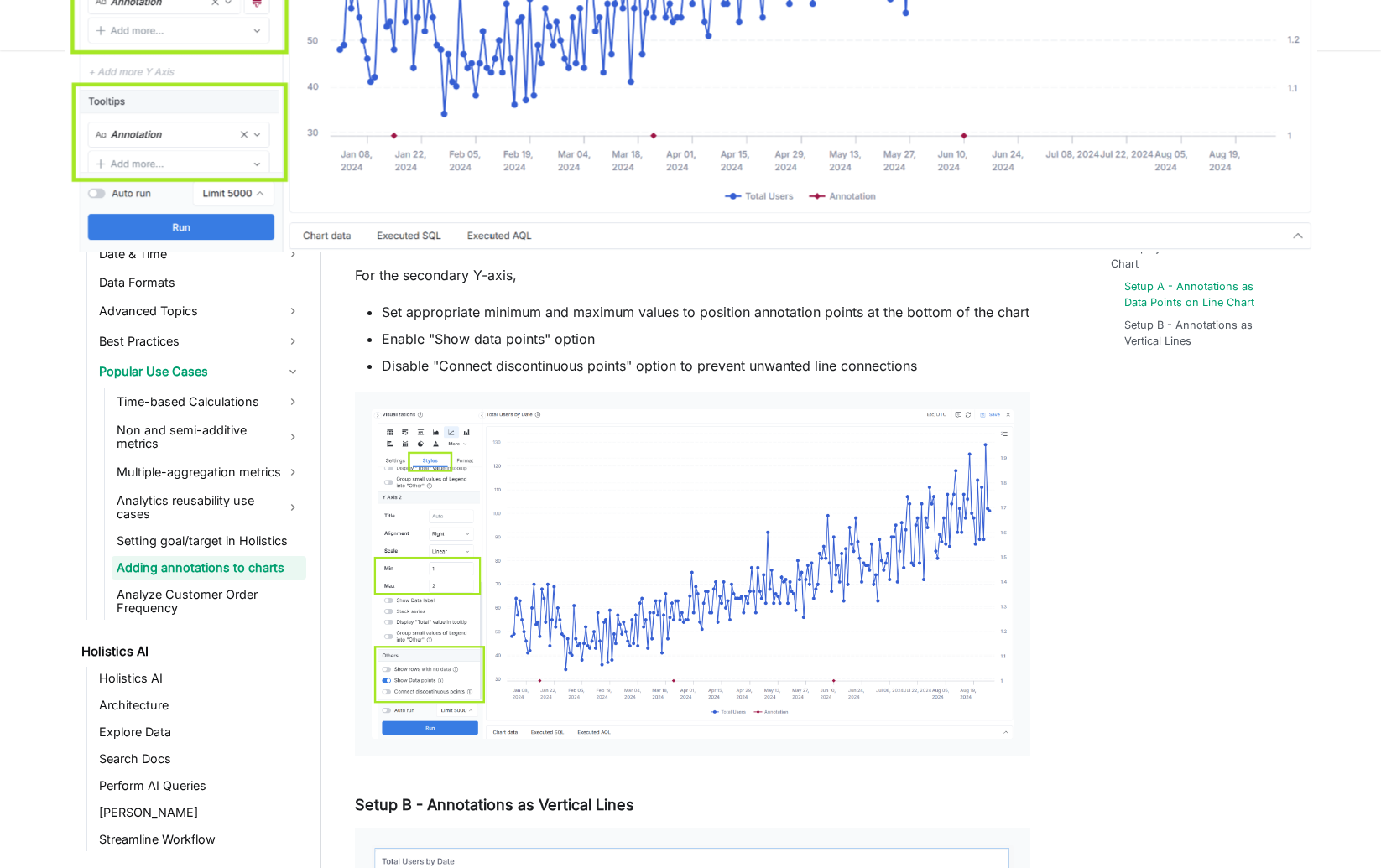
scroll to position [4645, 0]
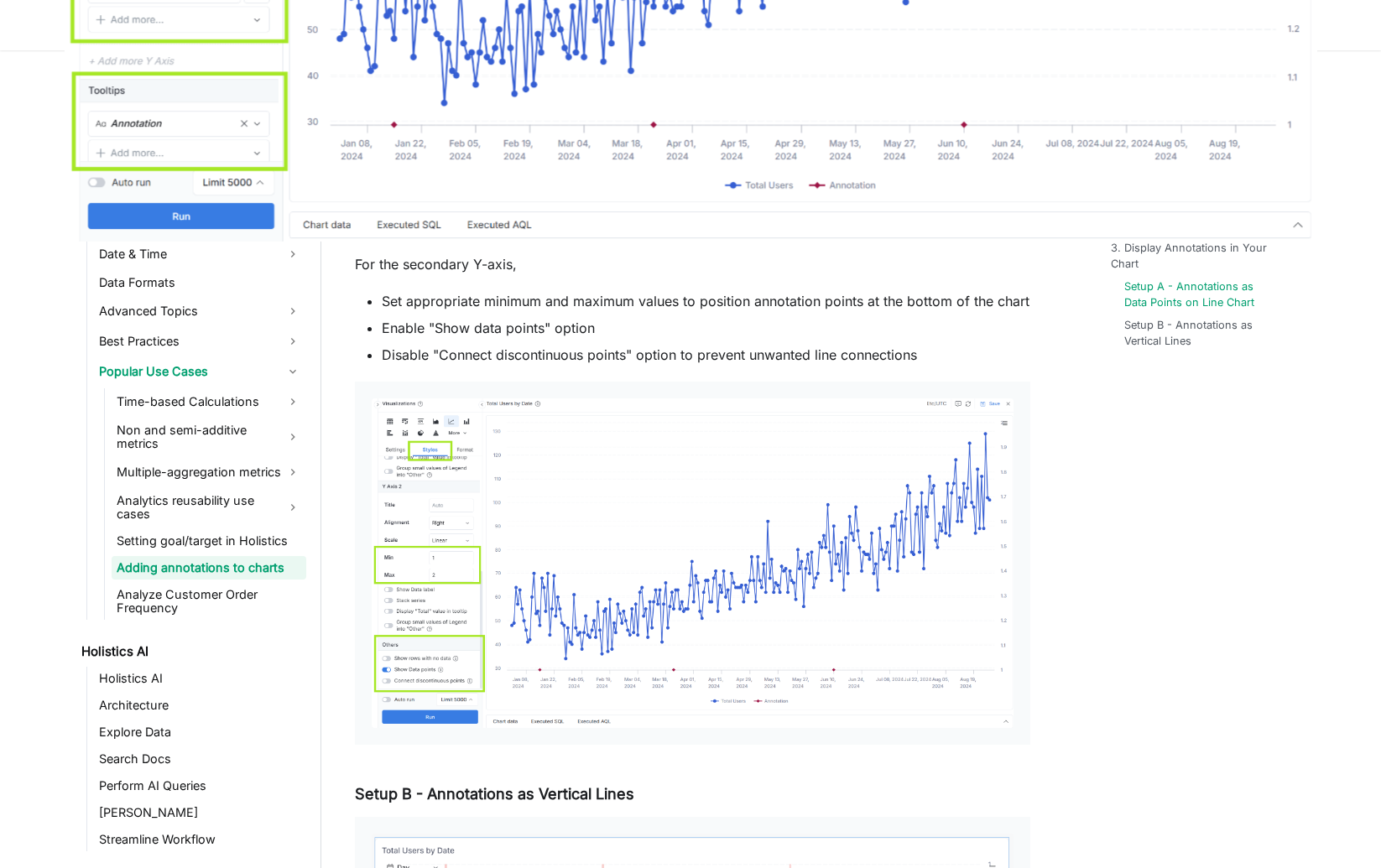
click at [442, 620] on img at bounding box center [693, 563] width 642 height 330
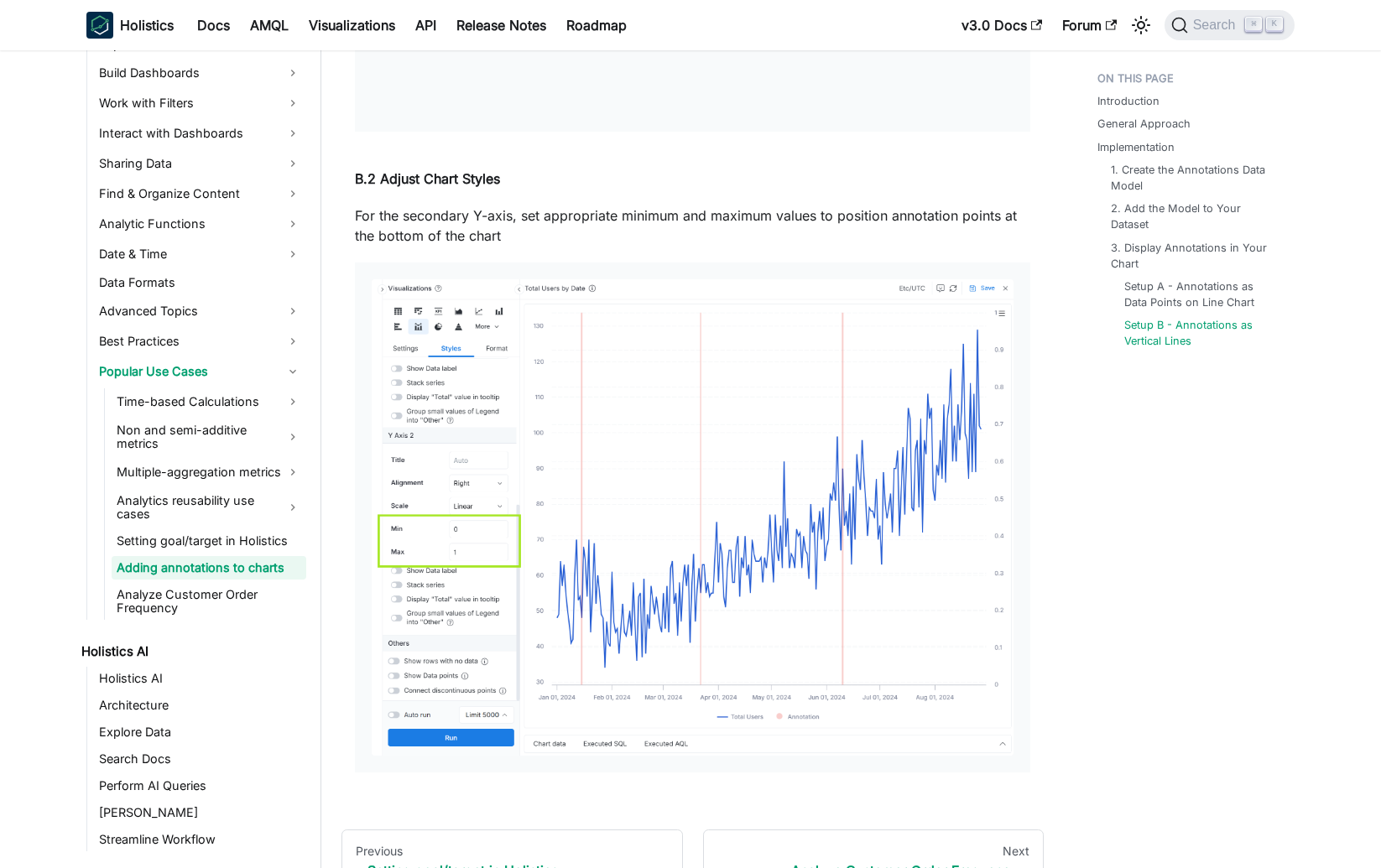
scroll to position [6663, 0]
